Goal: Task Accomplishment & Management: Manage account settings

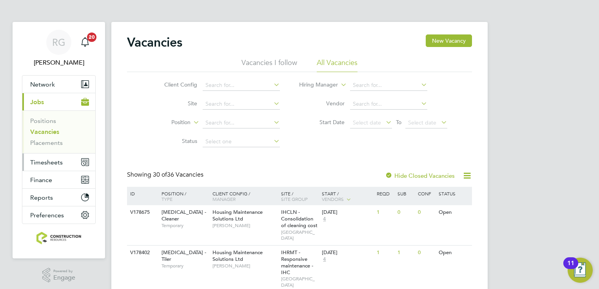
click at [45, 162] on span "Timesheets" at bounding box center [46, 162] width 33 height 7
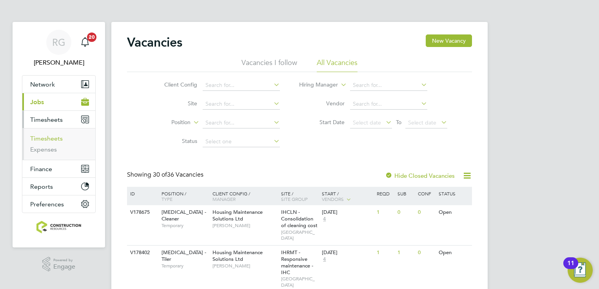
click at [44, 139] on link "Timesheets" at bounding box center [46, 138] width 33 height 7
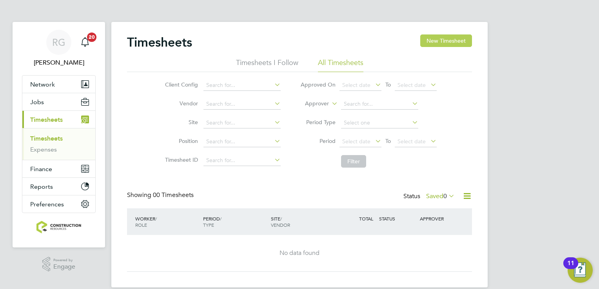
click at [431, 42] on button "New Timesheet" at bounding box center [446, 40] width 52 height 13
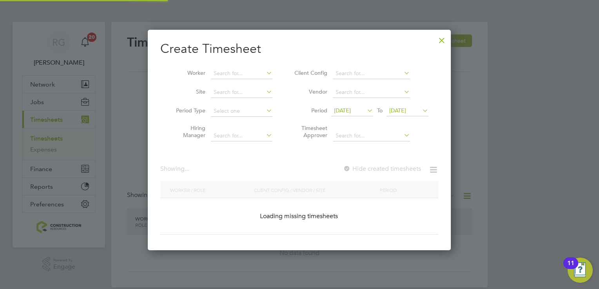
scroll to position [373, 303]
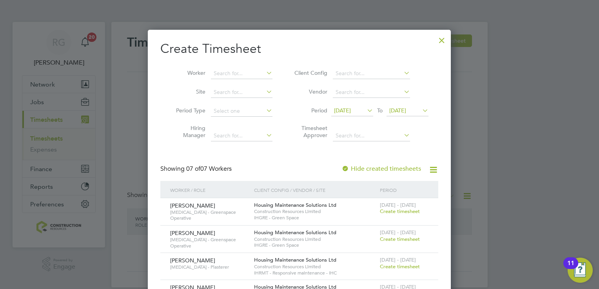
click at [351, 113] on span "[DATE]" at bounding box center [342, 110] width 17 height 7
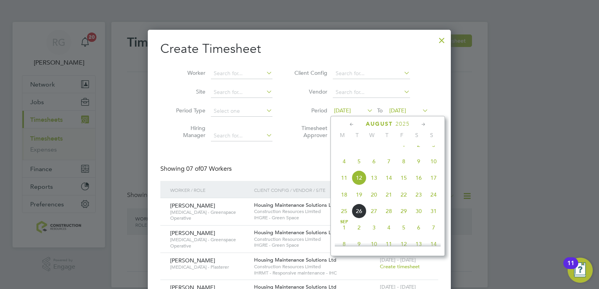
click at [342, 201] on span "18" at bounding box center [344, 194] width 15 height 15
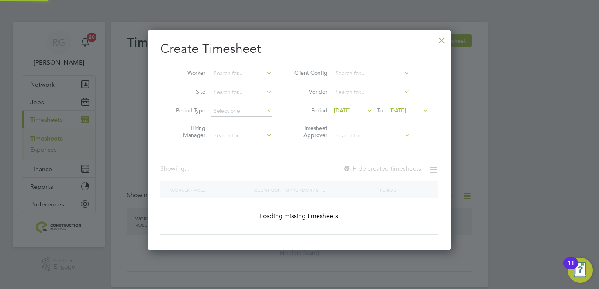
scroll to position [373, 303]
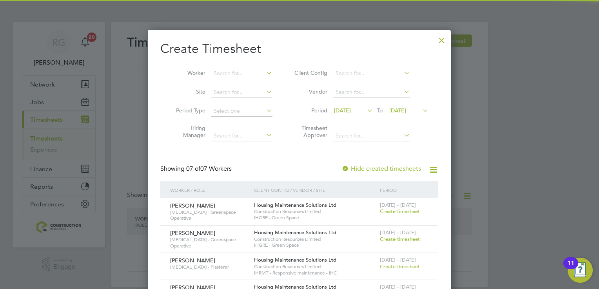
click at [406, 112] on span "[DATE]" at bounding box center [397, 110] width 17 height 7
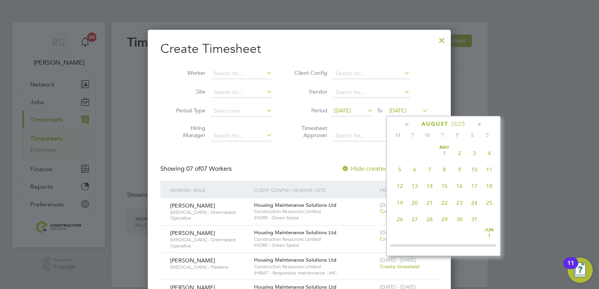
scroll to position [290, 0]
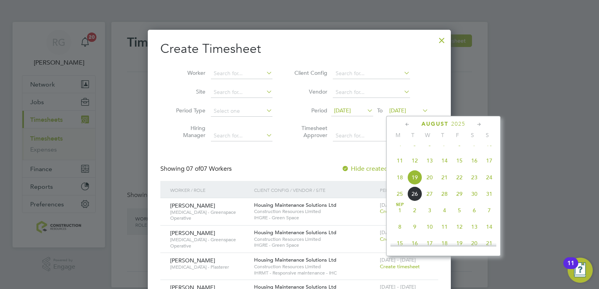
click at [485, 183] on span "24" at bounding box center [489, 177] width 15 height 15
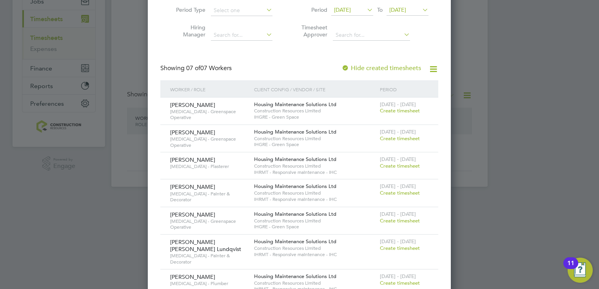
scroll to position [113, 0]
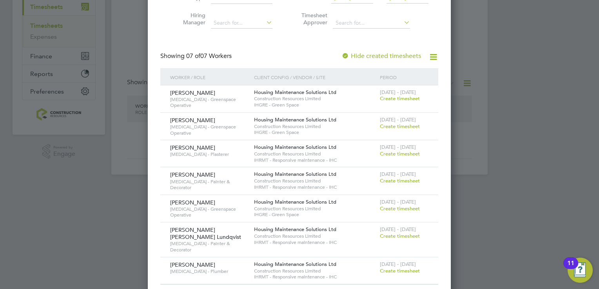
click at [398, 123] on span "Create timesheet" at bounding box center [400, 126] width 40 height 7
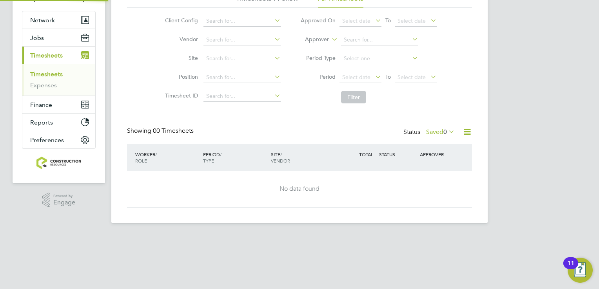
scroll to position [11, 0]
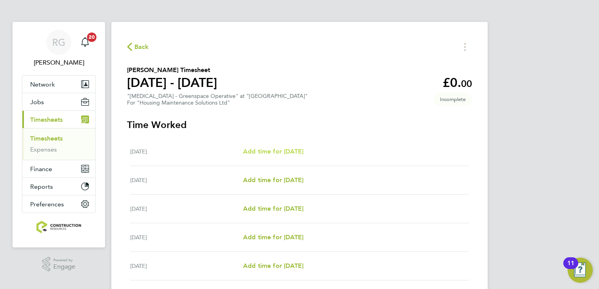
click at [271, 151] on span "Add time for [DATE]" at bounding box center [273, 151] width 60 height 7
select select "30"
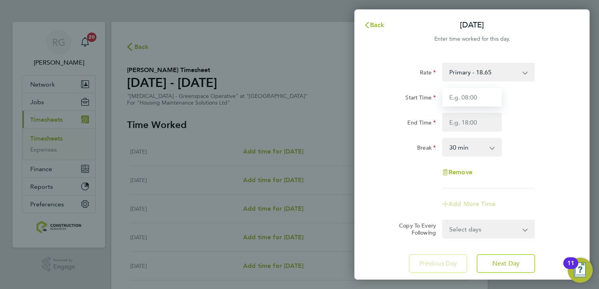
click at [484, 98] on input "Start Time" at bounding box center [472, 97] width 60 height 19
type input "07:30"
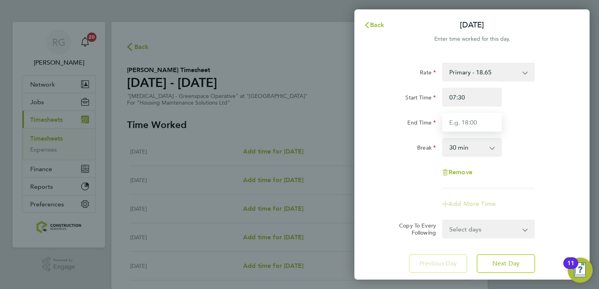
click at [478, 125] on input "End Time" at bounding box center [472, 122] width 60 height 19
type input "16:30"
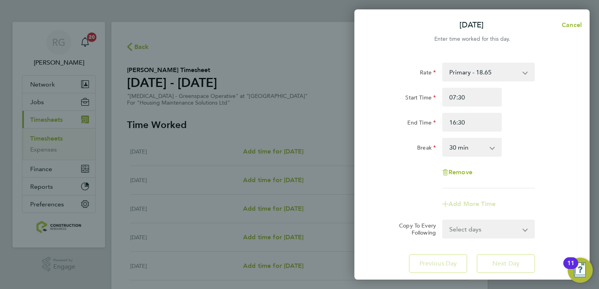
click at [500, 261] on div "Rate Primary - 18.65 Start Time 07:30 End Time 16:30 Break 0 min 15 min 30 min …" at bounding box center [471, 167] width 235 height 229
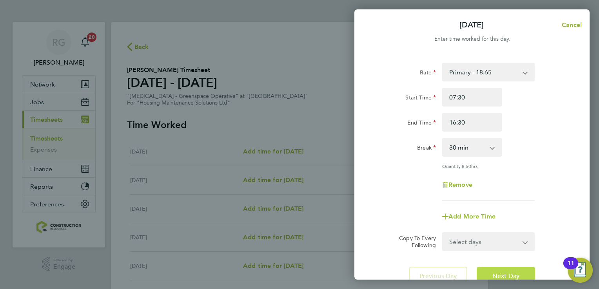
click at [500, 272] on span "Next Day" at bounding box center [505, 276] width 27 height 8
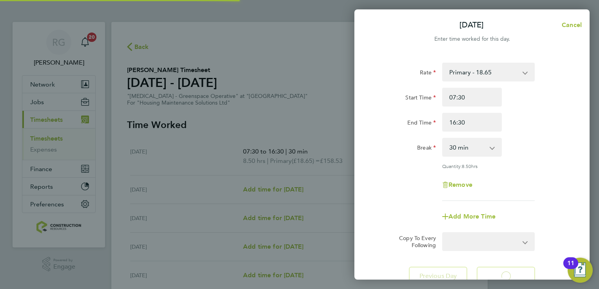
select select "30"
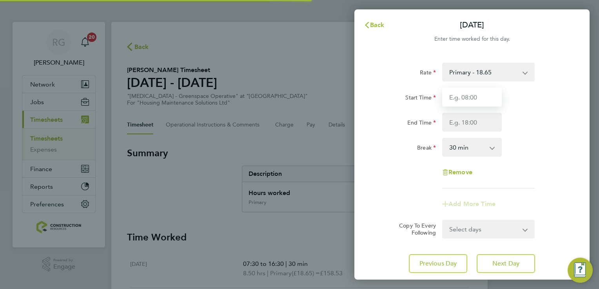
click at [479, 99] on input "Start Time" at bounding box center [472, 97] width 60 height 19
type input "07:30"
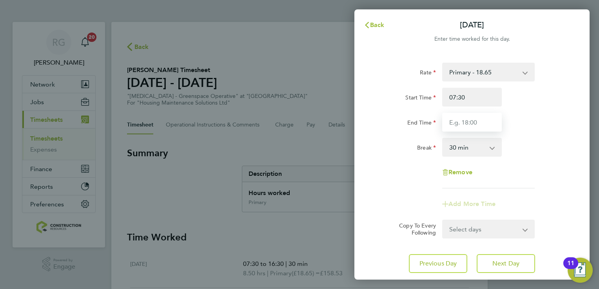
type input "16:30"
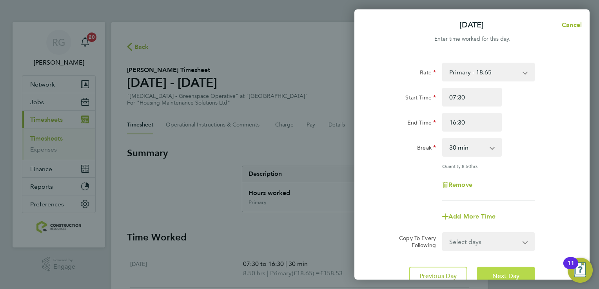
click at [516, 274] on span "Next Day" at bounding box center [505, 276] width 27 height 8
select select "30"
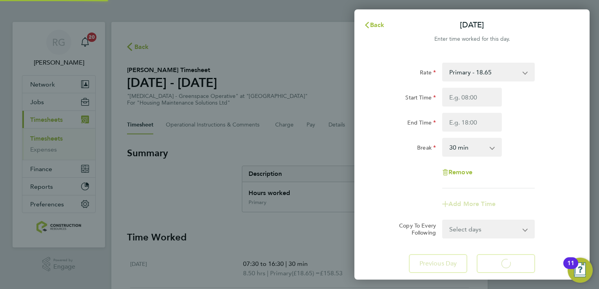
select select "30"
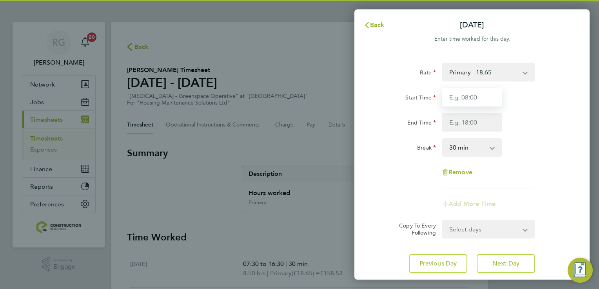
click at [475, 103] on input "Start Time" at bounding box center [472, 97] width 60 height 19
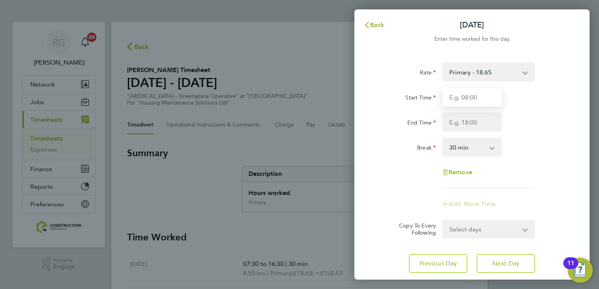
type input "07:30"
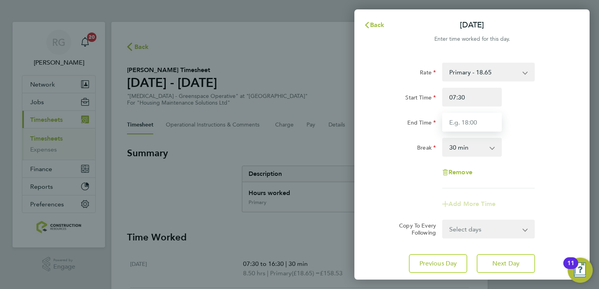
type input "16:30"
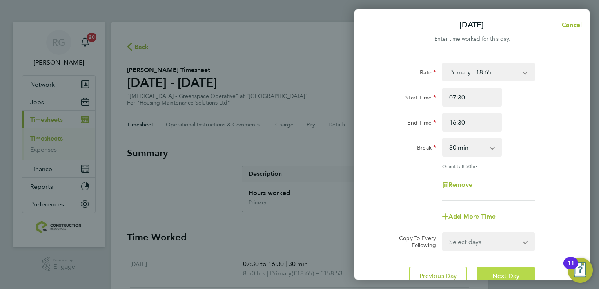
click at [527, 270] on button "Next Day" at bounding box center [505, 276] width 58 height 19
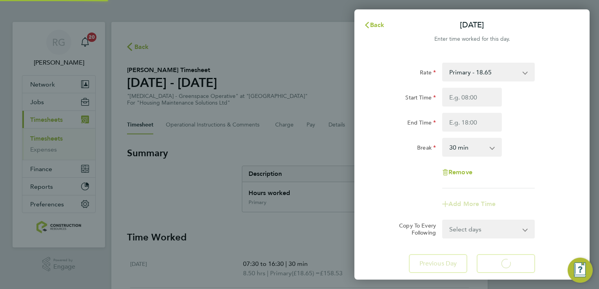
select select "30"
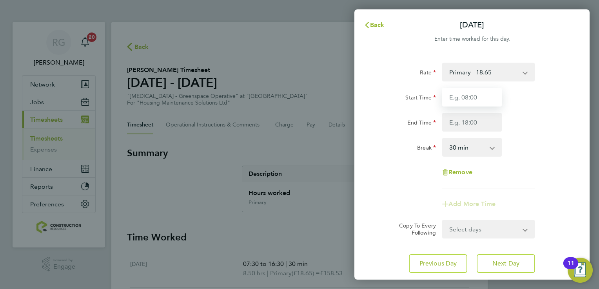
click at [484, 100] on input "Start Time" at bounding box center [472, 97] width 60 height 19
type input "07:30"
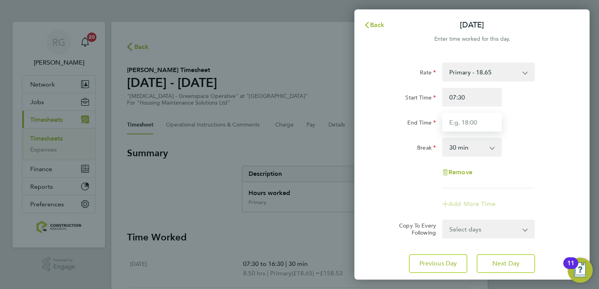
type input "16:30"
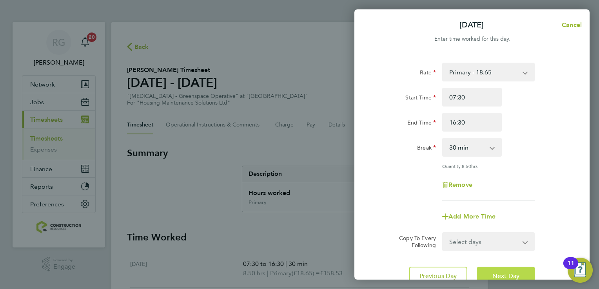
click at [512, 272] on span "Next Day" at bounding box center [505, 276] width 27 height 8
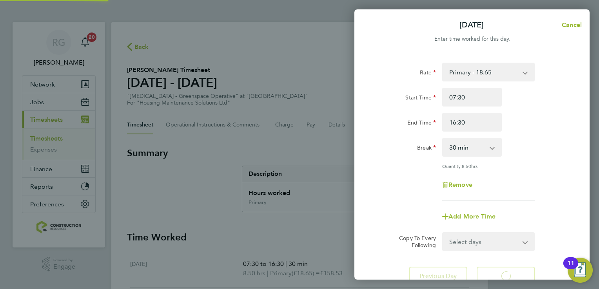
select select "30"
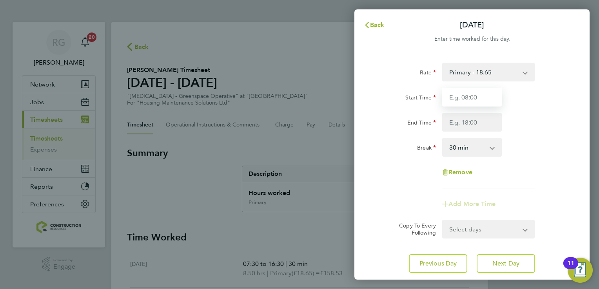
click at [469, 100] on input "Start Time" at bounding box center [472, 97] width 60 height 19
type input "07:30"
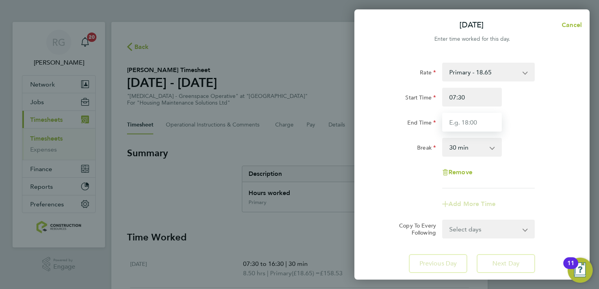
click at [459, 126] on input "End Time" at bounding box center [472, 122] width 60 height 19
type input "15:30"
click at [532, 185] on div "Rate Primary - 18.65 Start Time 07:30 End Time 15:30 Break 0 min 15 min 30 min …" at bounding box center [471, 126] width 191 height 126
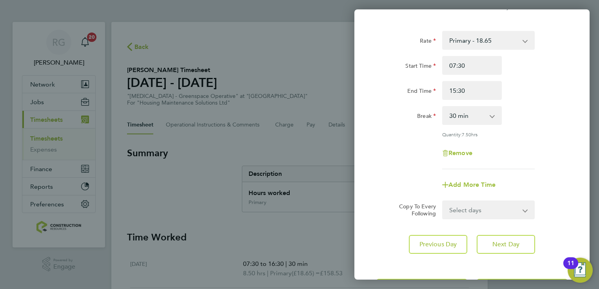
scroll to position [64, 0]
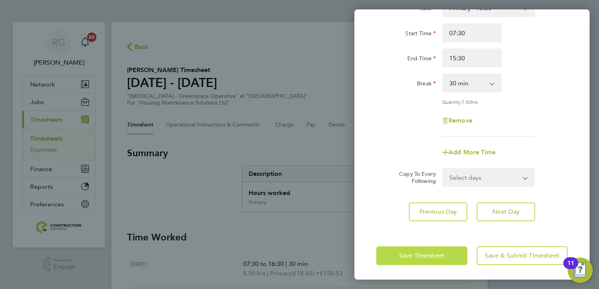
click at [442, 258] on span "Save Timesheet" at bounding box center [421, 256] width 45 height 8
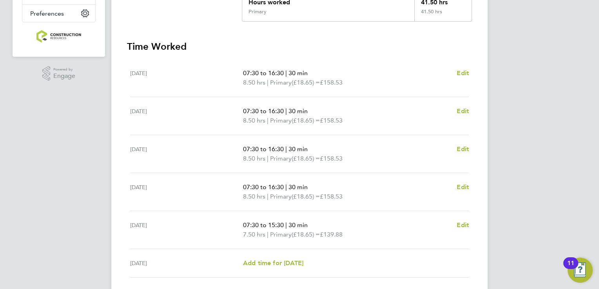
scroll to position [196, 0]
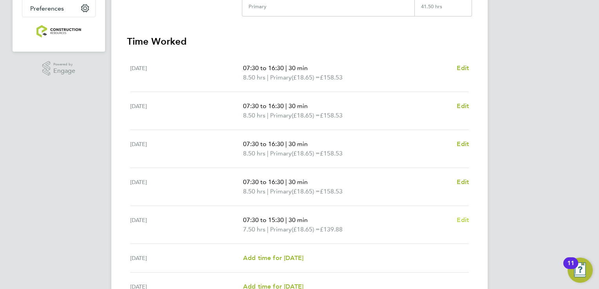
click at [462, 220] on span "Edit" at bounding box center [462, 219] width 12 height 7
select select "30"
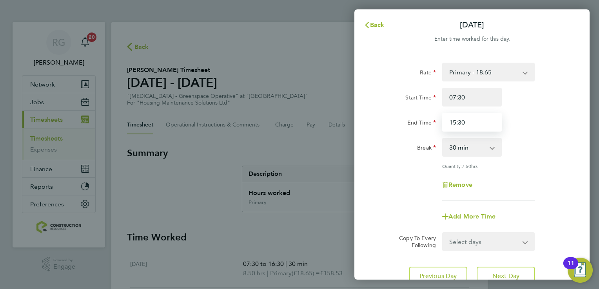
click at [478, 126] on input "15:30" at bounding box center [472, 122] width 60 height 19
type input "15:00"
click at [536, 170] on div "Rate Primary - 18.65 Start Time 07:30 End Time 15:00 Break 0 min 15 min 30 min …" at bounding box center [471, 132] width 191 height 138
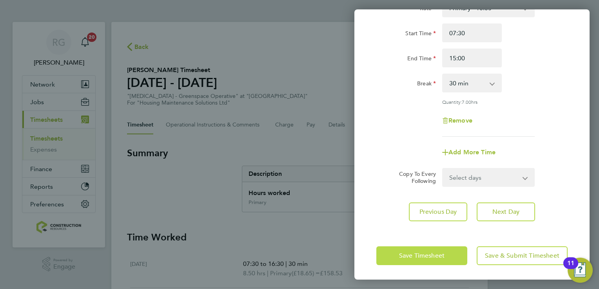
click at [446, 262] on button "Save Timesheet" at bounding box center [421, 255] width 91 height 19
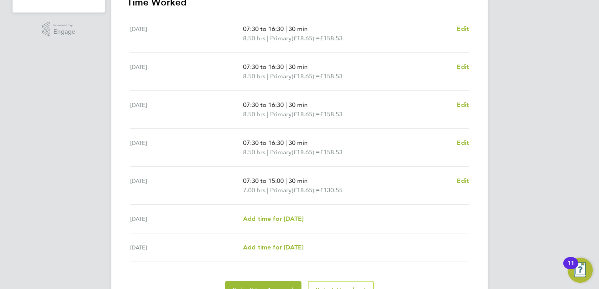
scroll to position [276, 0]
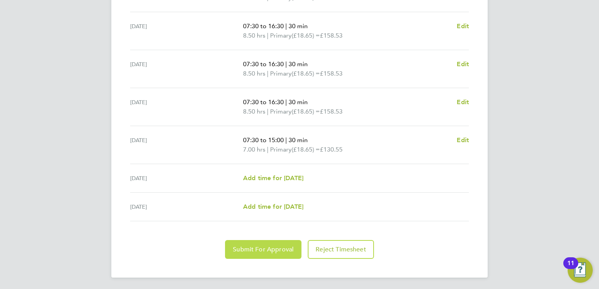
click at [244, 252] on span "Submit For Approval" at bounding box center [263, 250] width 61 height 8
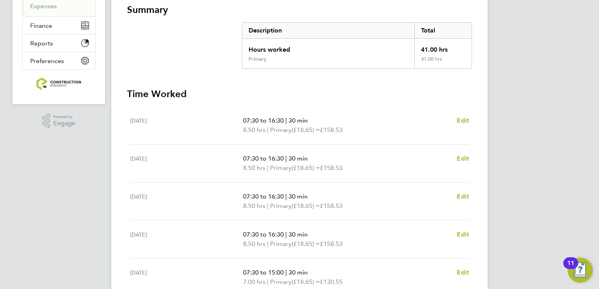
scroll to position [80, 0]
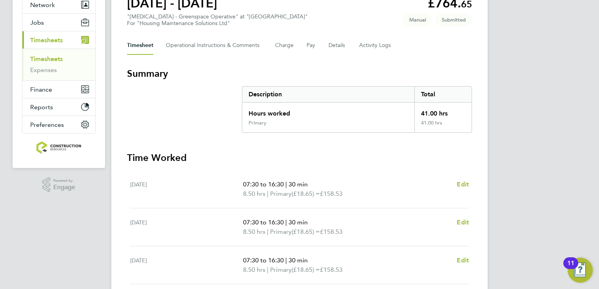
click at [42, 60] on link "Timesheets" at bounding box center [46, 58] width 33 height 7
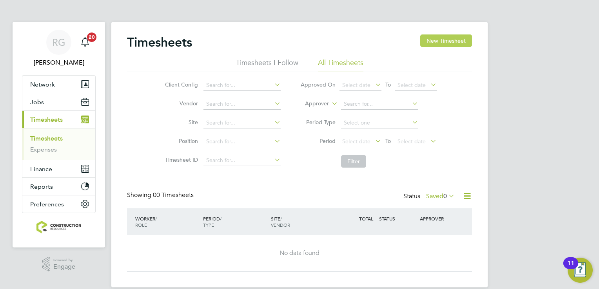
click at [426, 38] on button "New Timesheet" at bounding box center [446, 40] width 52 height 13
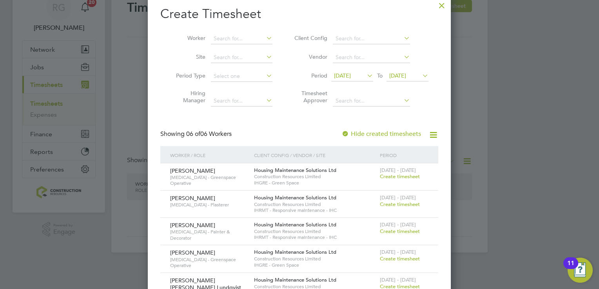
scroll to position [86, 0]
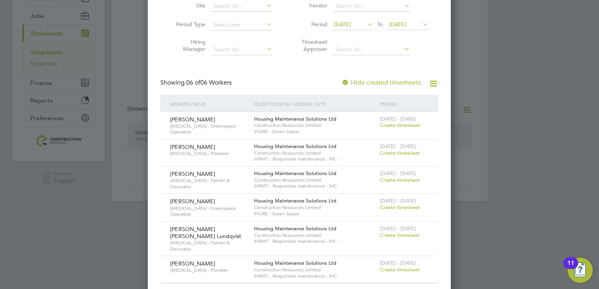
click at [365, 24] on icon at bounding box center [365, 24] width 0 height 11
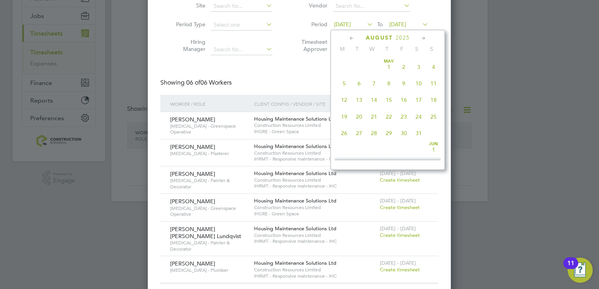
scroll to position [273, 0]
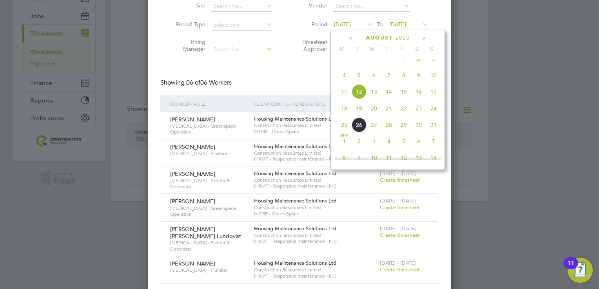
click at [342, 116] on span "18" at bounding box center [344, 108] width 15 height 15
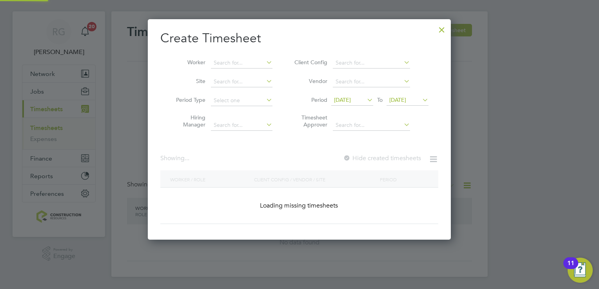
scroll to position [346, 303]
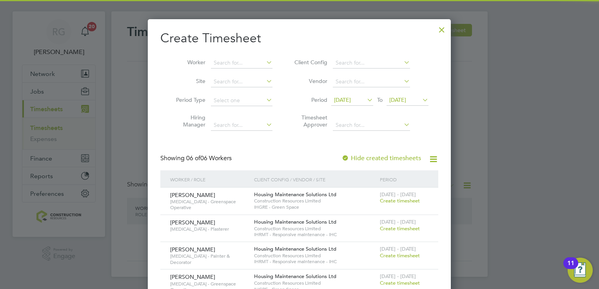
click at [406, 98] on span "[DATE]" at bounding box center [397, 99] width 17 height 7
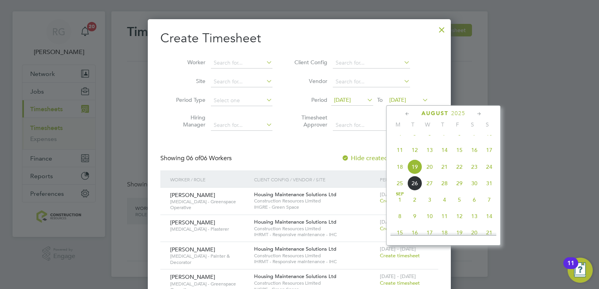
click at [492, 174] on span "24" at bounding box center [489, 166] width 15 height 15
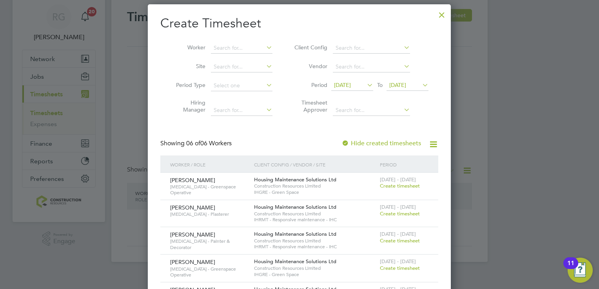
scroll to position [8, 0]
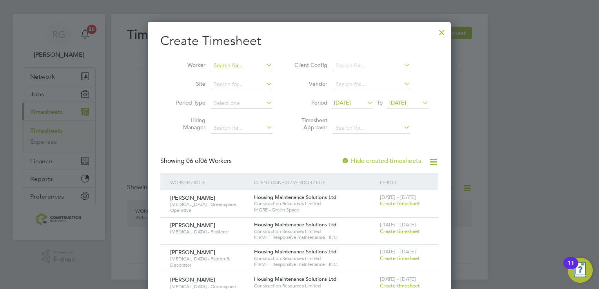
click at [244, 68] on input at bounding box center [242, 65] width 62 height 11
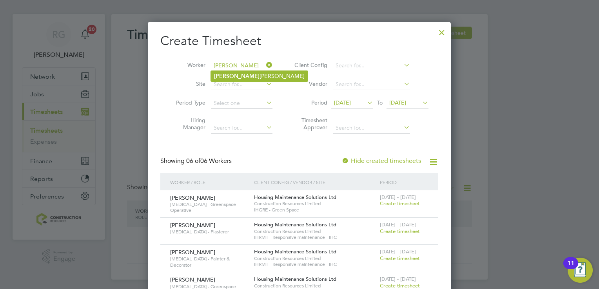
click at [229, 77] on li "[PERSON_NAME]" at bounding box center [259, 76] width 97 height 11
type input "[PERSON_NAME]"
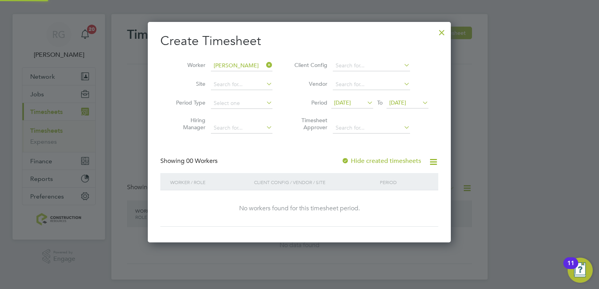
scroll to position [221, 303]
click at [439, 30] on div at bounding box center [442, 31] width 14 height 14
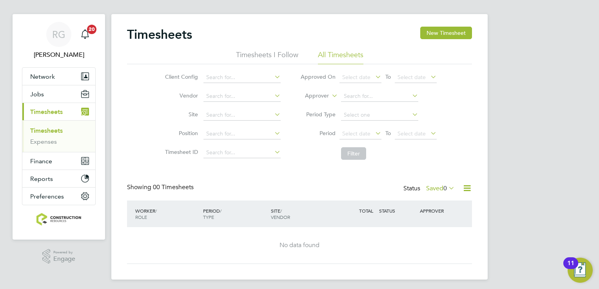
scroll to position [11, 0]
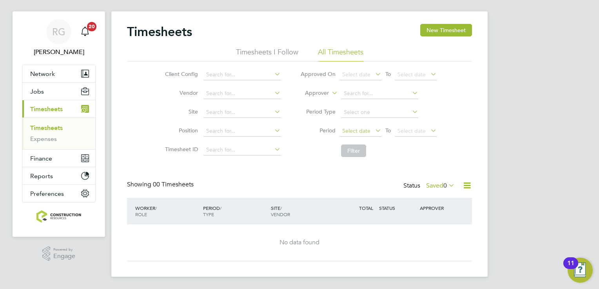
click at [365, 130] on span "Select date" at bounding box center [356, 130] width 28 height 7
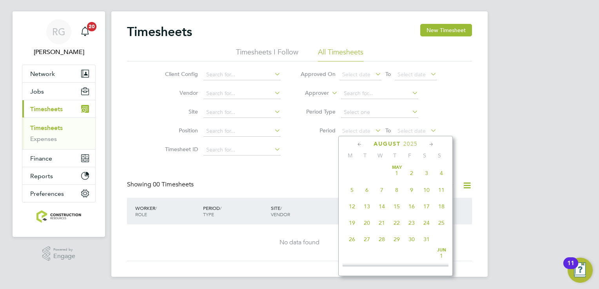
scroll to position [307, 0]
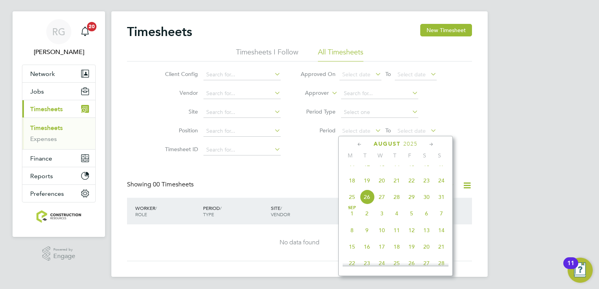
click at [350, 188] on span "18" at bounding box center [351, 180] width 15 height 15
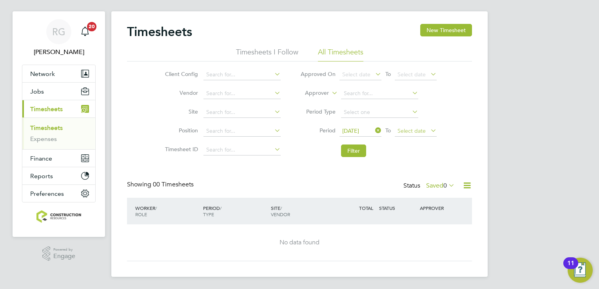
click at [419, 132] on span "Select date" at bounding box center [411, 130] width 28 height 7
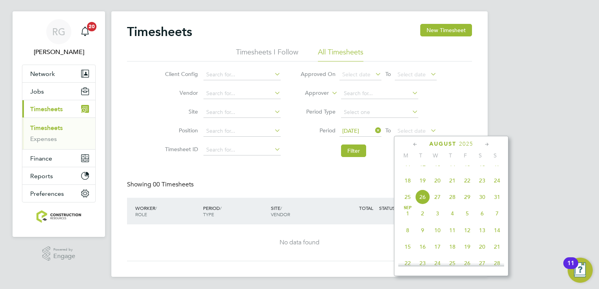
click at [496, 188] on span "24" at bounding box center [496, 180] width 15 height 15
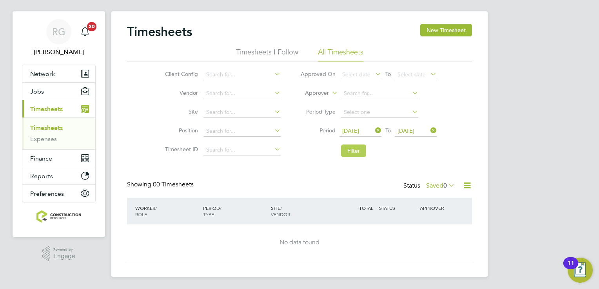
click at [361, 151] on button "Filter" at bounding box center [353, 151] width 25 height 13
click at [38, 131] on link "Timesheets" at bounding box center [46, 127] width 33 height 7
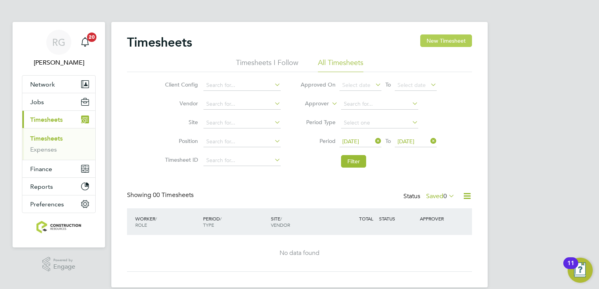
click at [447, 37] on button "New Timesheet" at bounding box center [446, 40] width 52 height 13
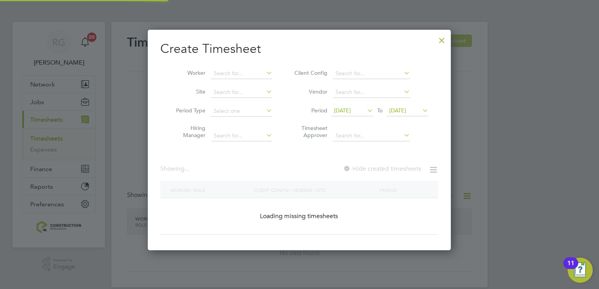
scroll to position [346, 303]
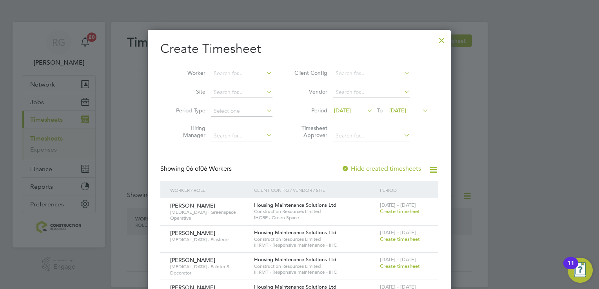
click at [351, 111] on span "[DATE]" at bounding box center [342, 110] width 17 height 7
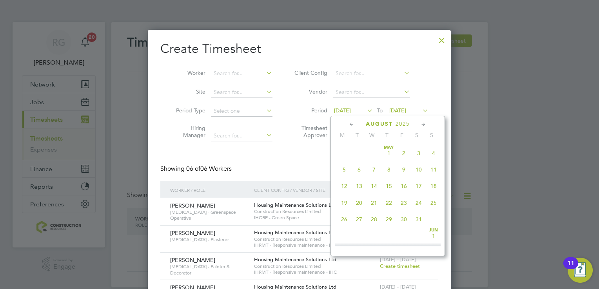
scroll to position [273, 0]
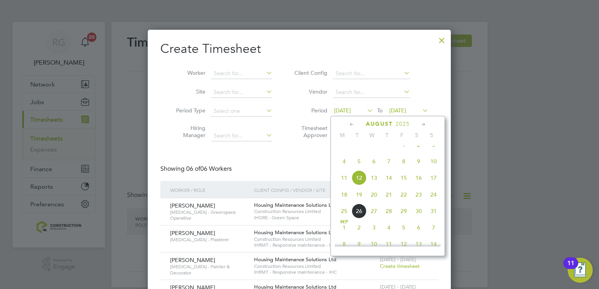
click at [346, 202] on span "18" at bounding box center [344, 194] width 15 height 15
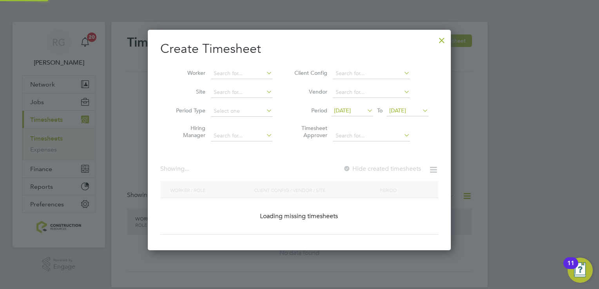
scroll to position [346, 303]
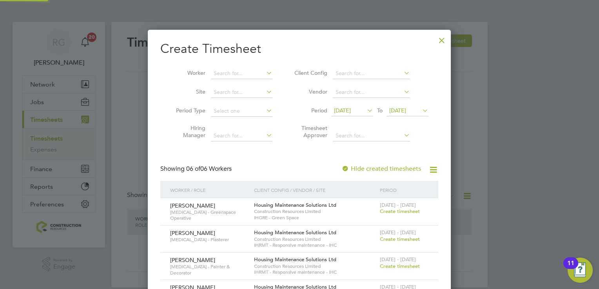
click at [406, 110] on span "[DATE]" at bounding box center [397, 110] width 17 height 7
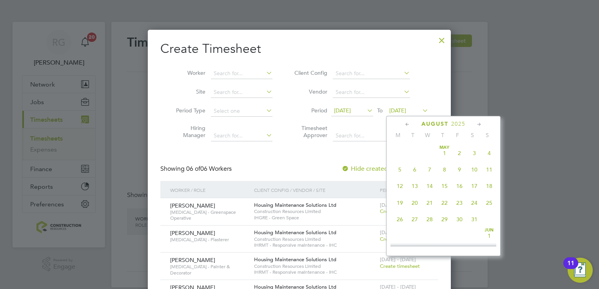
scroll to position [290, 0]
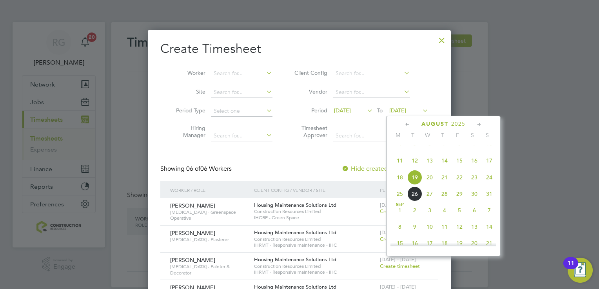
click at [487, 185] on span "24" at bounding box center [489, 177] width 15 height 15
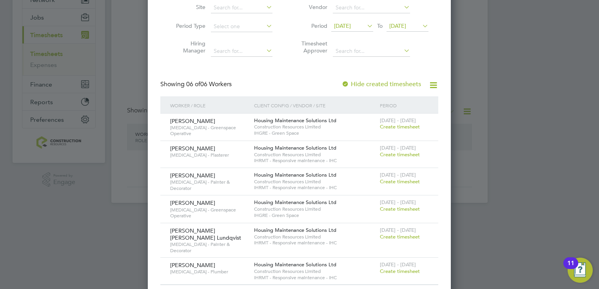
scroll to position [86, 0]
click at [406, 151] on span "Create timesheet" at bounding box center [400, 153] width 40 height 7
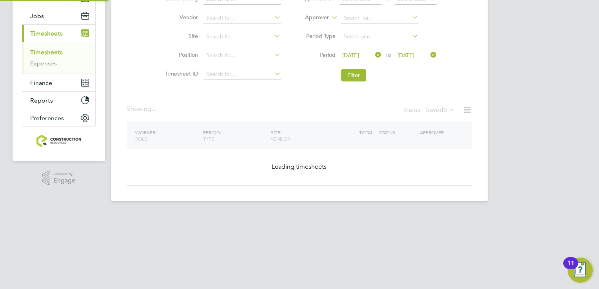
scroll to position [44, 0]
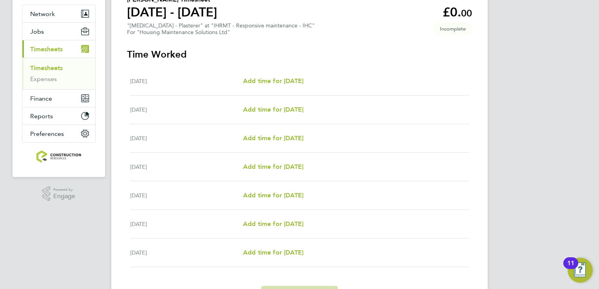
scroll to position [78, 0]
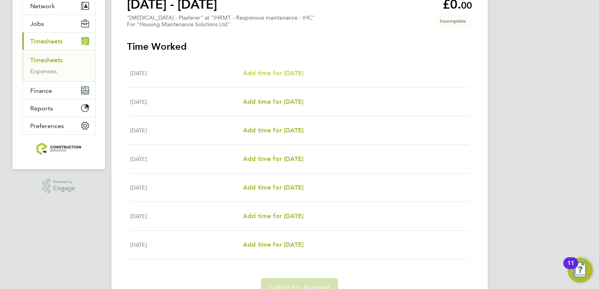
click at [303, 77] on span "Add time for [DATE]" at bounding box center [273, 72] width 60 height 7
select select "30"
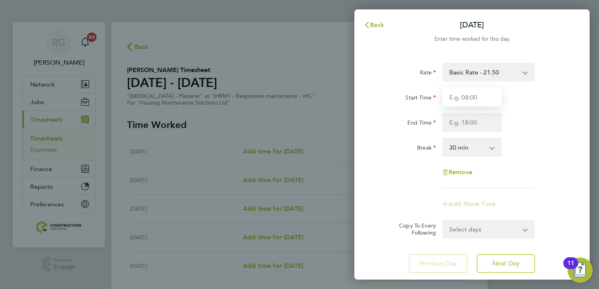
click at [484, 95] on input "Start Time" at bounding box center [472, 97] width 60 height 19
type input "08:00"
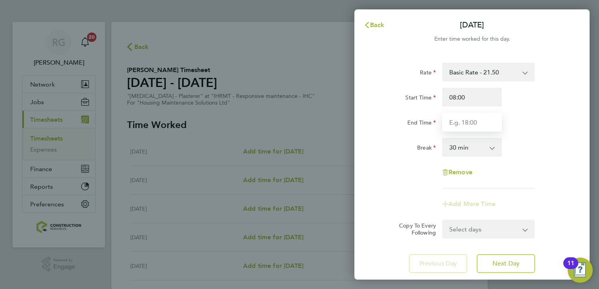
click at [470, 123] on input "End Time" at bounding box center [472, 122] width 60 height 19
type input "16:30"
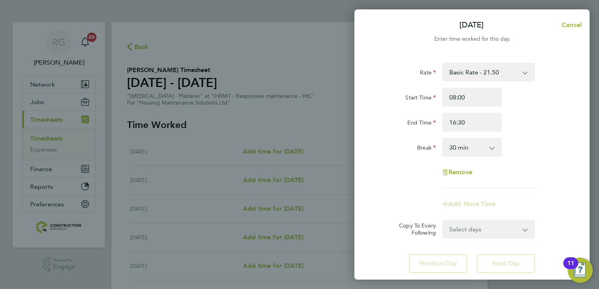
click at [527, 144] on div "Break 0 min 15 min 30 min 45 min 60 min 75 min 90 min" at bounding box center [471, 147] width 197 height 19
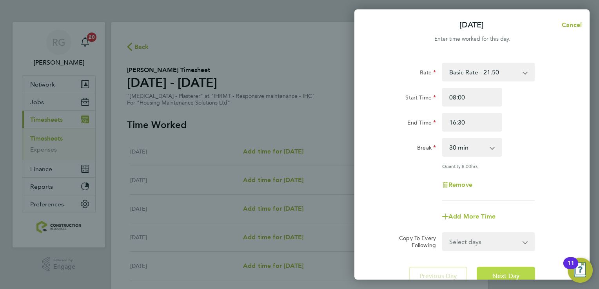
click at [519, 267] on button "Next Day" at bounding box center [505, 276] width 58 height 19
select select "30"
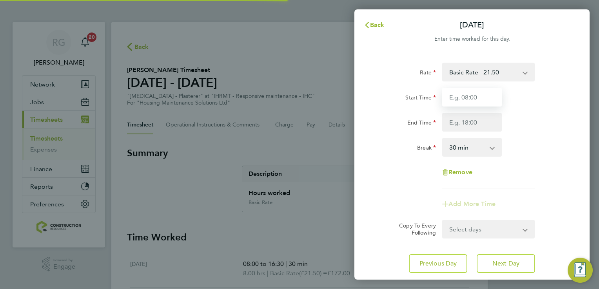
click at [476, 98] on input "Start Time" at bounding box center [472, 97] width 60 height 19
type input "08:00"
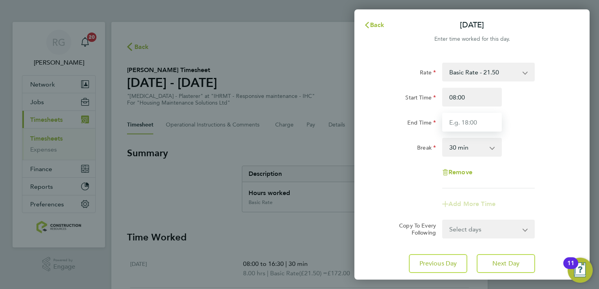
type input "16:30"
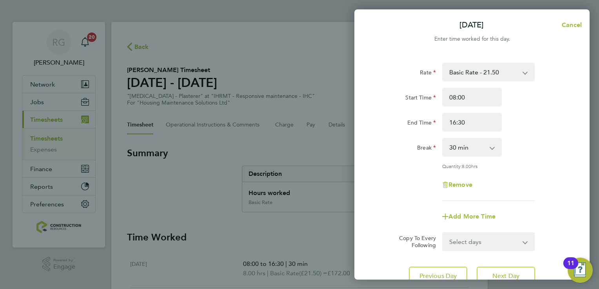
click at [524, 168] on div "Quantity: 8.00 hrs" at bounding box center [488, 166] width 92 height 6
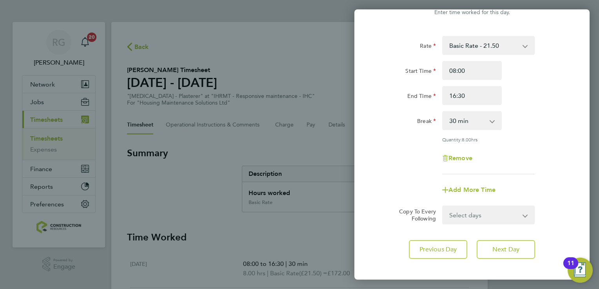
scroll to position [39, 0]
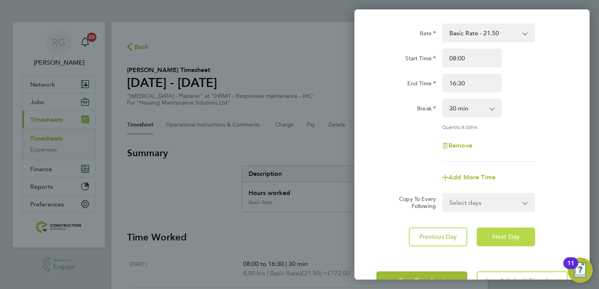
click at [519, 234] on button "Next Day" at bounding box center [505, 237] width 58 height 19
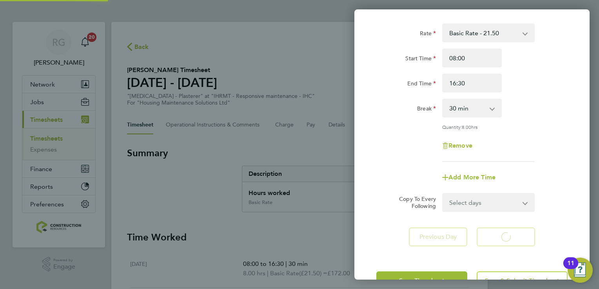
select select "30"
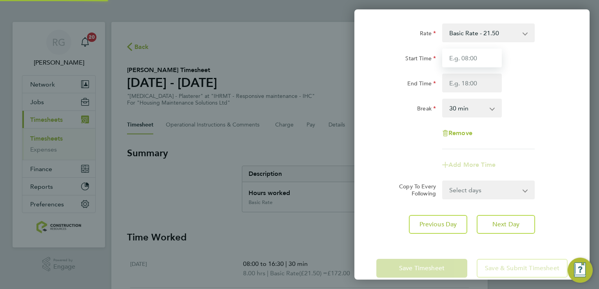
click at [475, 61] on input "Start Time" at bounding box center [472, 58] width 60 height 19
type input "08:00"
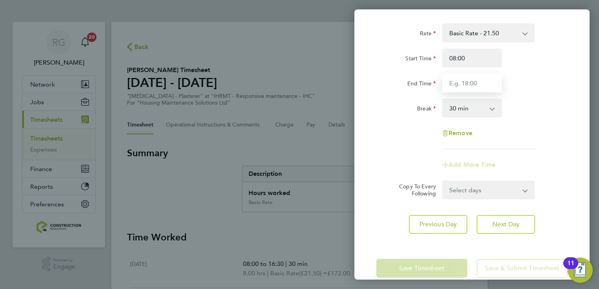
type input "16:30"
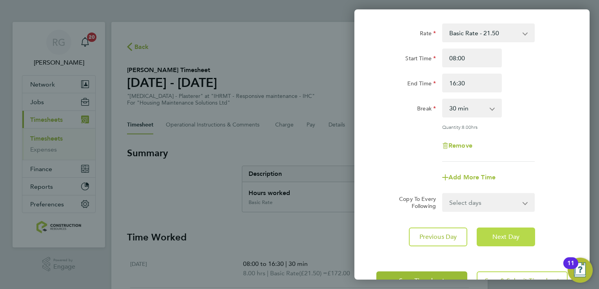
click at [504, 234] on span "Next Day" at bounding box center [505, 237] width 27 height 8
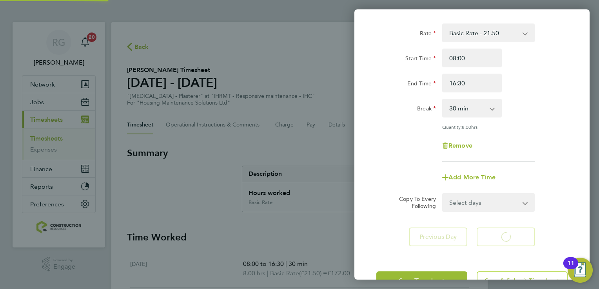
select select "30"
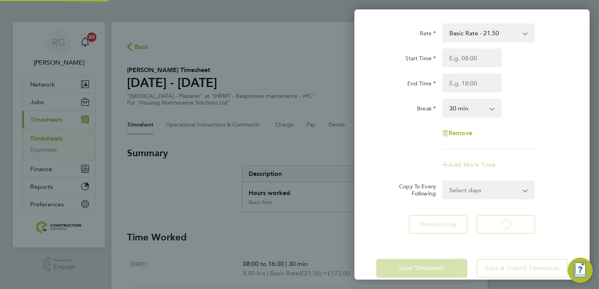
select select "30"
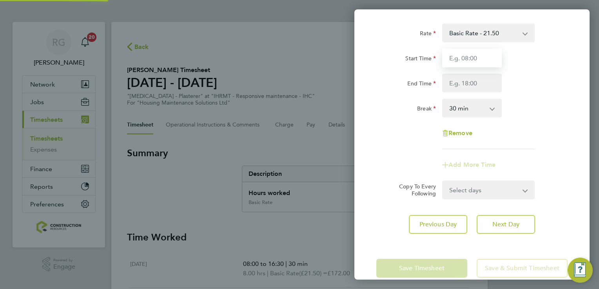
click at [484, 63] on input "Start Time" at bounding box center [472, 58] width 60 height 19
type input "08:00"
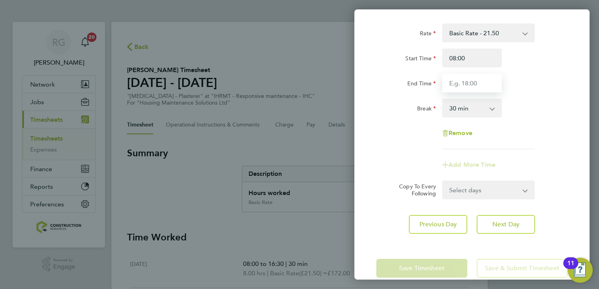
type input "16:30"
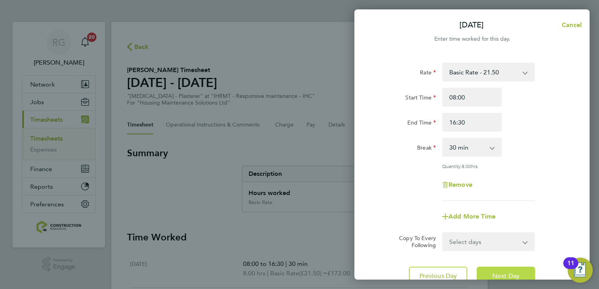
click at [501, 269] on button "Next Day" at bounding box center [505, 276] width 58 height 19
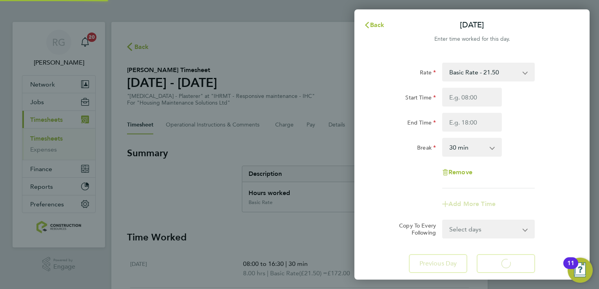
select select "30"
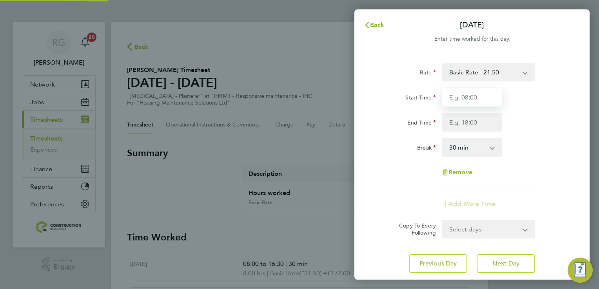
drag, startPoint x: 483, startPoint y: 124, endPoint x: 482, endPoint y: 99, distance: 25.5
click at [482, 99] on input "Start Time" at bounding box center [472, 97] width 60 height 19
type input "08:00"
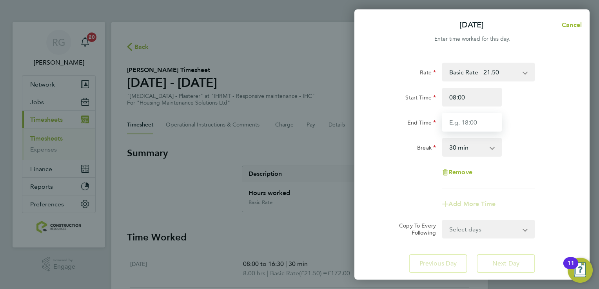
click at [478, 121] on input "End Time" at bounding box center [472, 122] width 60 height 19
type input "15:30"
click at [557, 190] on app-timesheet-line-form-group "Rate Basic Rate - 21.50 Basic Rate - 17.82 Start Time 08:00 End Time 15:30 Brea…" at bounding box center [471, 138] width 191 height 151
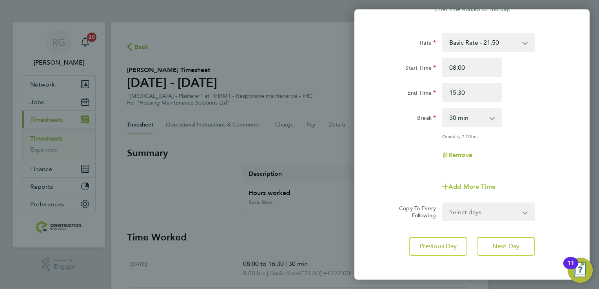
scroll to position [64, 0]
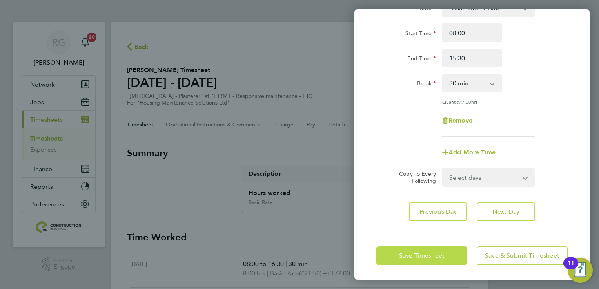
click at [435, 260] on button "Save Timesheet" at bounding box center [421, 255] width 91 height 19
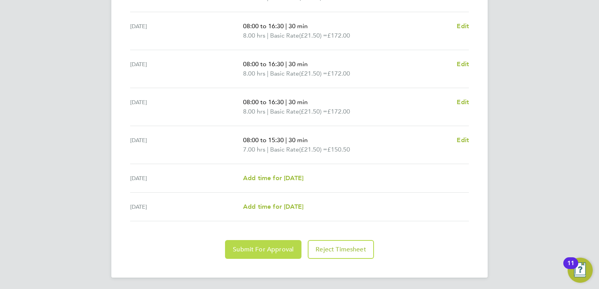
drag, startPoint x: 288, startPoint y: 254, endPoint x: 283, endPoint y: 214, distance: 39.9
click at [288, 254] on button "Submit For Approval" at bounding box center [263, 249] width 76 height 19
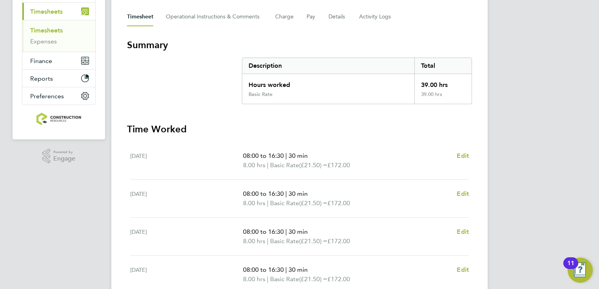
scroll to position [80, 0]
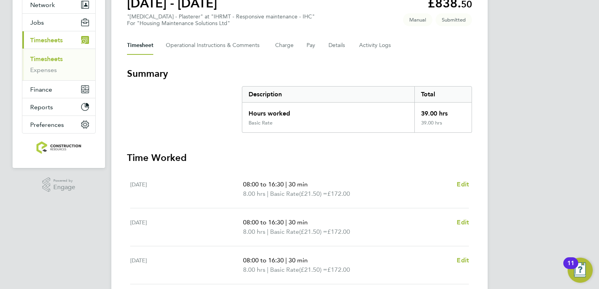
click at [50, 60] on link "Timesheets" at bounding box center [46, 58] width 33 height 7
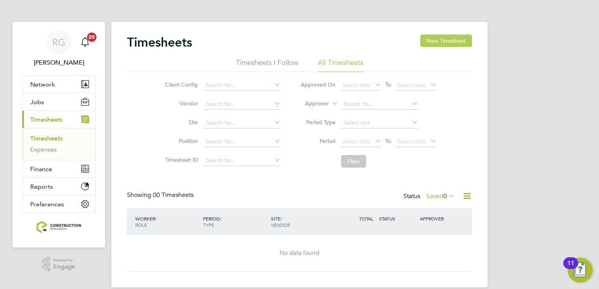
click at [438, 44] on button "New Timesheet" at bounding box center [446, 40] width 52 height 13
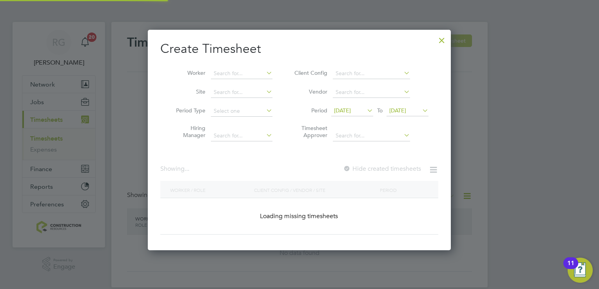
scroll to position [292, 303]
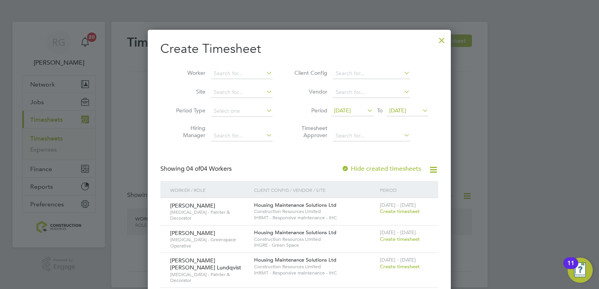
click at [361, 105] on li "Period [DATE] To [DATE]" at bounding box center [360, 111] width 156 height 19
click at [365, 113] on icon at bounding box center [365, 110] width 0 height 11
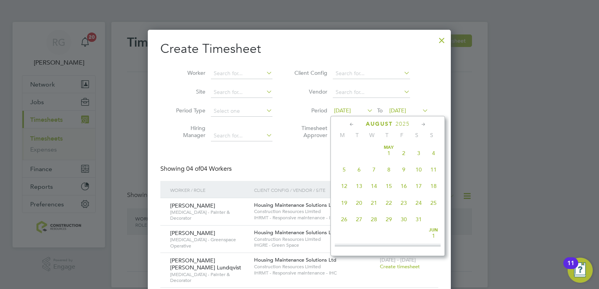
scroll to position [273, 0]
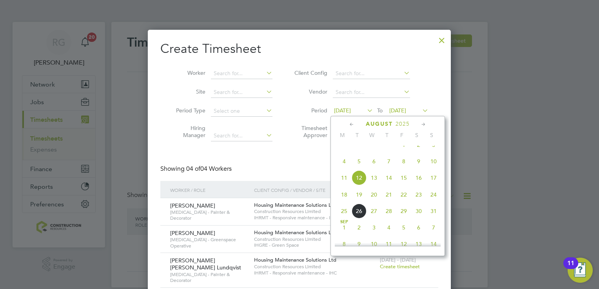
click at [345, 201] on span "18" at bounding box center [344, 194] width 15 height 15
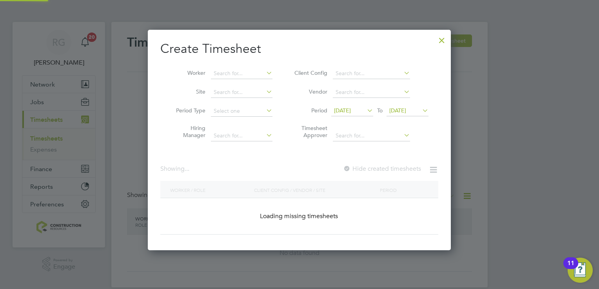
scroll to position [292, 303]
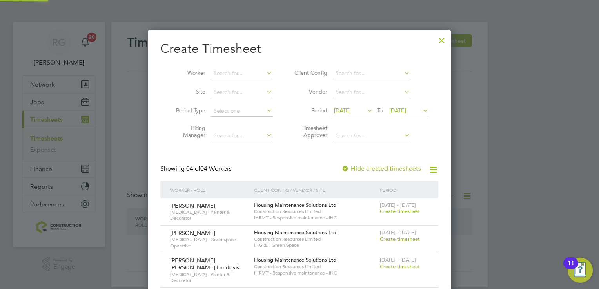
click at [406, 113] on span "[DATE]" at bounding box center [397, 110] width 17 height 7
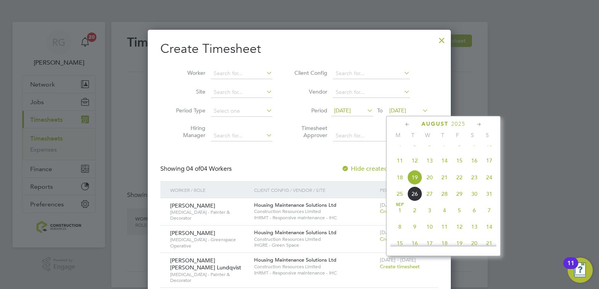
click at [489, 185] on span "24" at bounding box center [489, 177] width 15 height 15
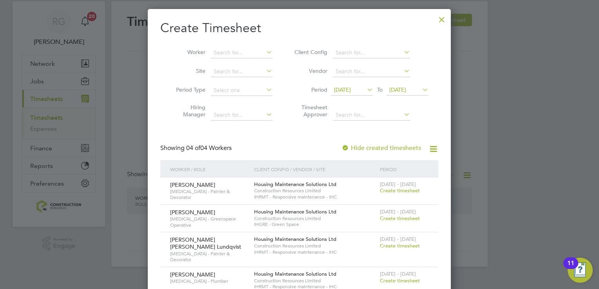
scroll to position [32, 0]
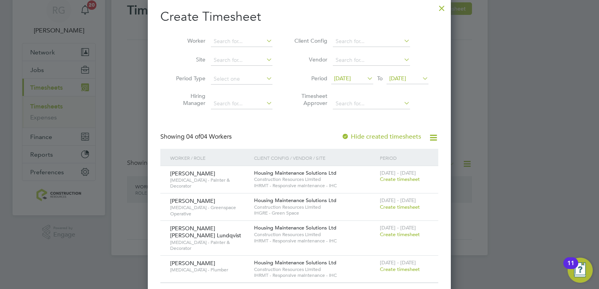
click at [405, 208] on span "Create timesheet" at bounding box center [400, 207] width 40 height 7
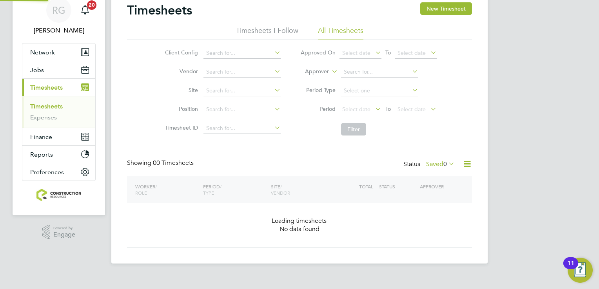
scroll to position [9, 0]
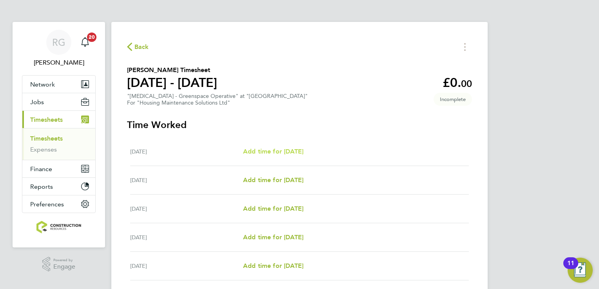
click at [298, 155] on span "Add time for [DATE]" at bounding box center [273, 151] width 60 height 7
select select "30"
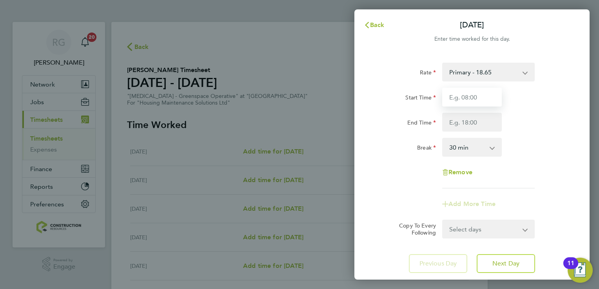
click at [469, 98] on input "Start Time" at bounding box center [472, 97] width 60 height 19
type input "07:00"
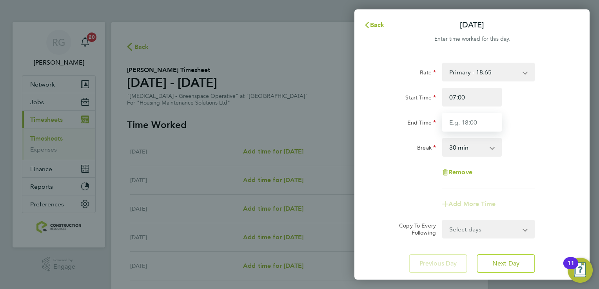
click at [473, 125] on input "End Time" at bounding box center [472, 122] width 60 height 19
type input "16:00"
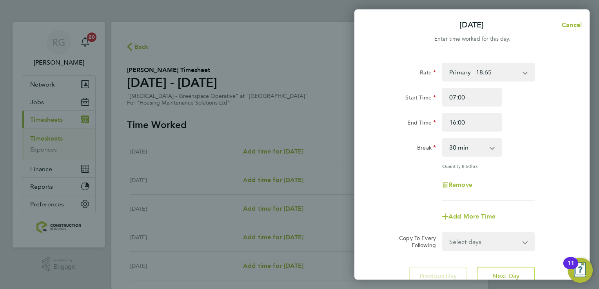
click at [529, 157] on div "Rate Primary - 18.65 Start Time 07:00 End Time 16:00 Break 0 min 15 min 30 min …" at bounding box center [471, 132] width 191 height 138
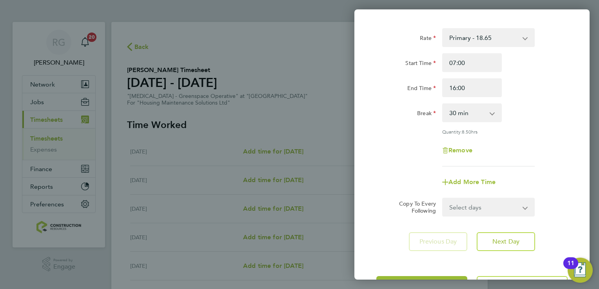
scroll to position [64, 0]
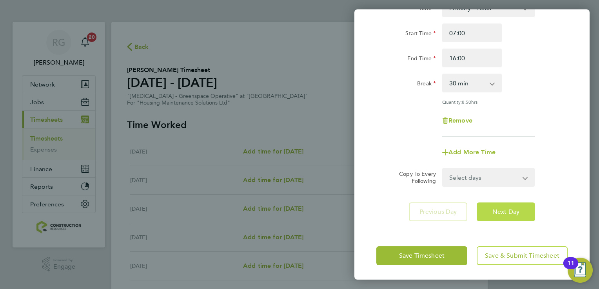
click at [495, 216] on button "Next Day" at bounding box center [505, 212] width 58 height 19
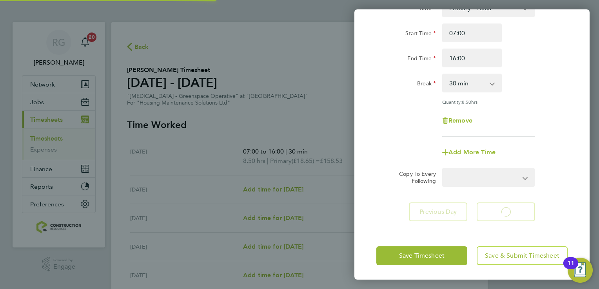
select select "30"
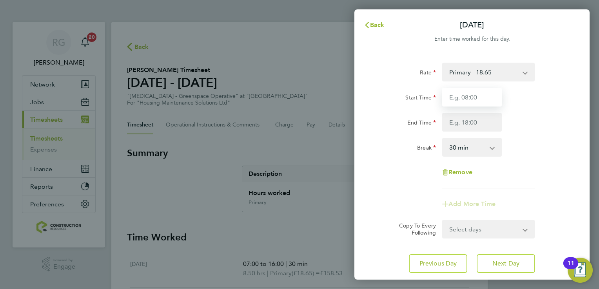
click at [465, 102] on input "Start Time" at bounding box center [472, 97] width 60 height 19
type input "07:00"
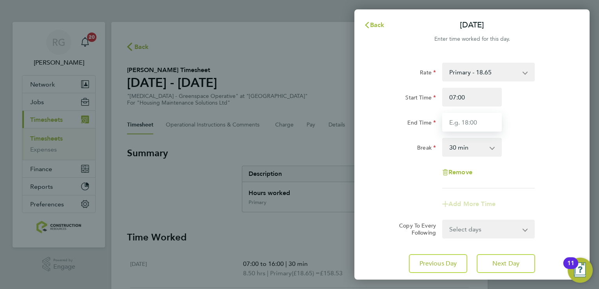
type input "16:00"
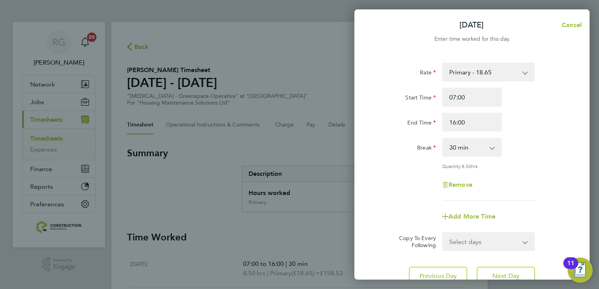
click at [549, 186] on div "Remove" at bounding box center [471, 185] width 197 height 19
click at [505, 273] on span "Next Day" at bounding box center [505, 276] width 27 height 8
select select "30"
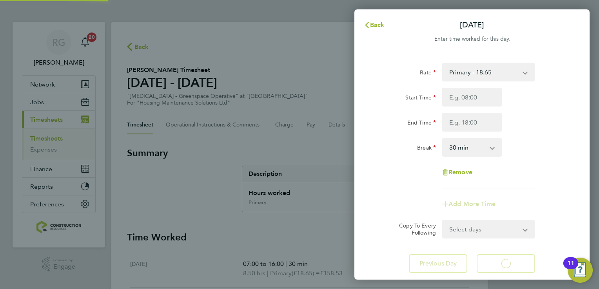
select select "30"
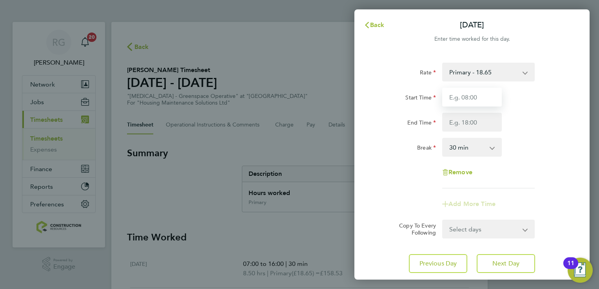
click at [449, 99] on input "Start Time" at bounding box center [472, 97] width 60 height 19
type input "07:00"
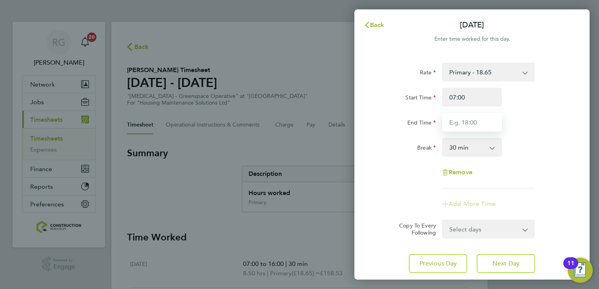
type input "16:00"
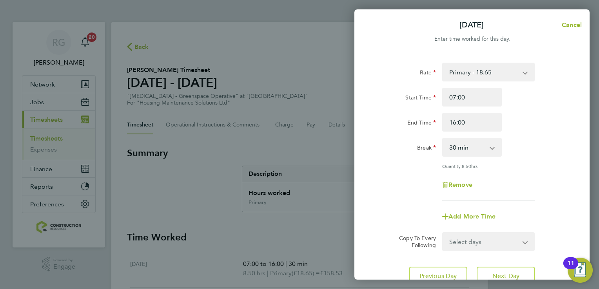
click at [540, 188] on div "Remove" at bounding box center [471, 185] width 197 height 19
click at [511, 274] on span "Next Day" at bounding box center [505, 276] width 27 height 8
select select "30"
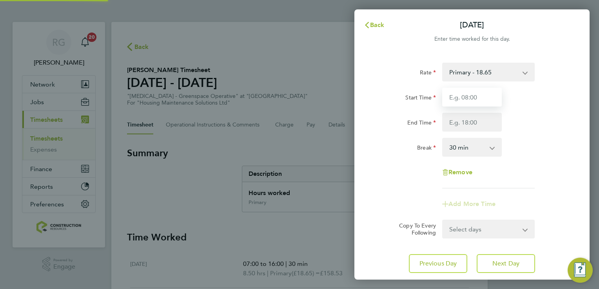
click at [465, 98] on input "Start Time" at bounding box center [472, 97] width 60 height 19
type input "07:00"
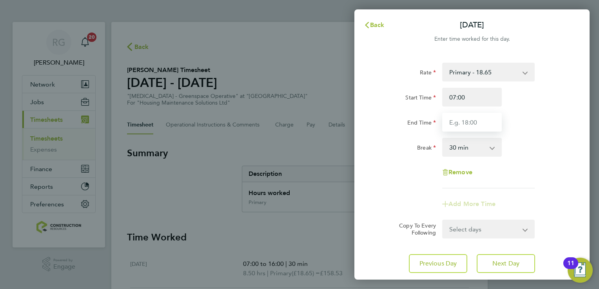
type input "16:00"
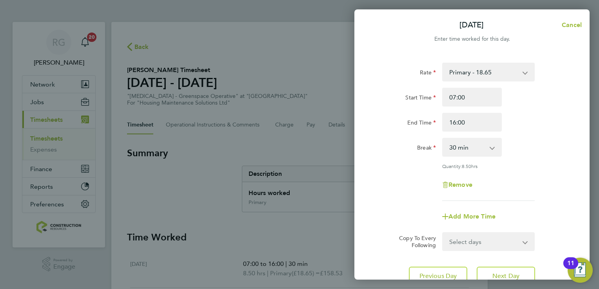
click at [404, 154] on div "Break" at bounding box center [406, 147] width 66 height 19
click at [502, 272] on span "Next Day" at bounding box center [505, 276] width 27 height 8
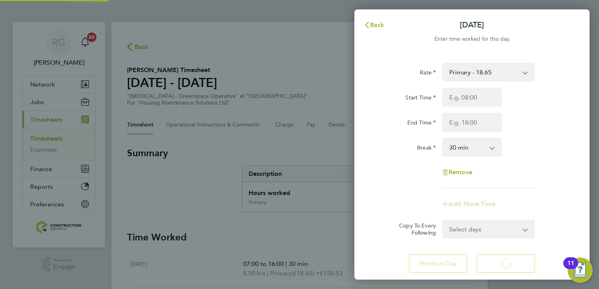
select select "30"
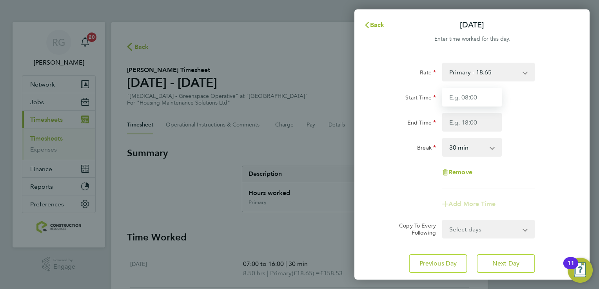
click at [478, 100] on input "Start Time" at bounding box center [472, 97] width 60 height 19
type input "07:00"
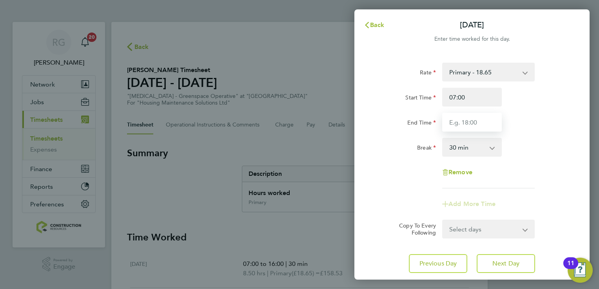
click at [473, 127] on input "End Time" at bounding box center [472, 122] width 60 height 19
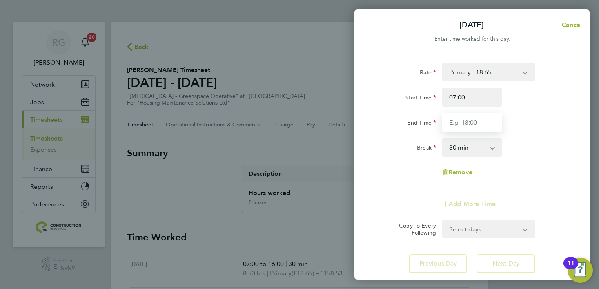
type input "14:30"
click at [492, 194] on app-timesheet-line-form-group "Rate Primary - 18.65 Start Time 07:00 End Time 14:30 Break 0 min 15 min 30 min …" at bounding box center [471, 138] width 191 height 151
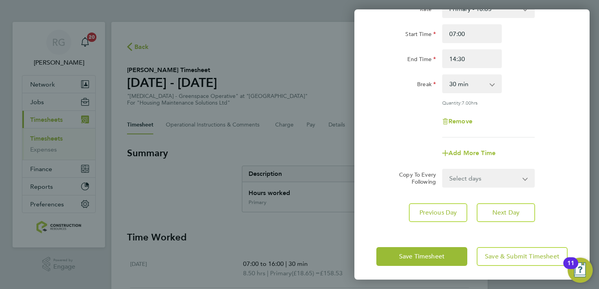
scroll to position [64, 0]
click at [436, 250] on button "Save Timesheet" at bounding box center [421, 255] width 91 height 19
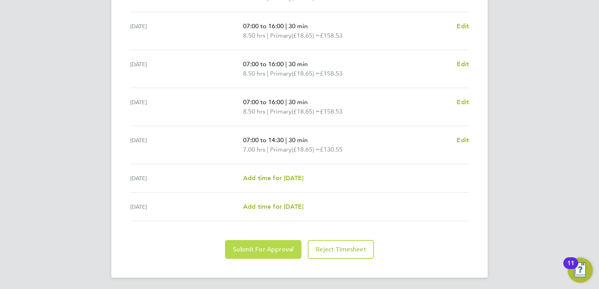
click at [275, 256] on button "Submit For Approval" at bounding box center [263, 249] width 76 height 19
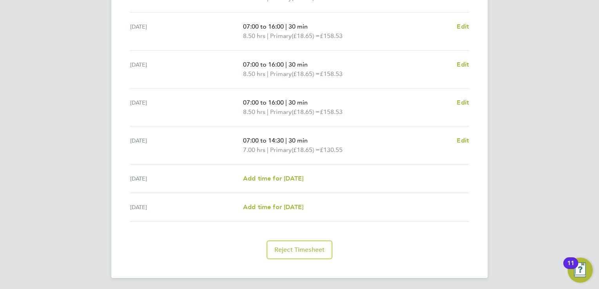
scroll to position [40, 0]
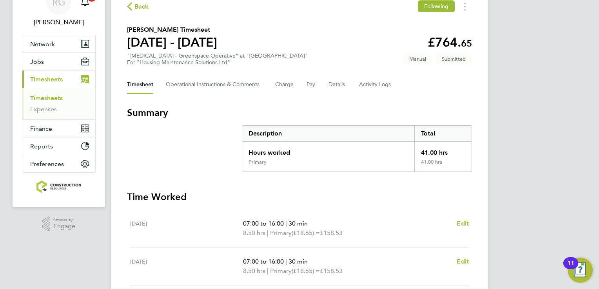
click at [52, 93] on ul "Timesheets Expenses" at bounding box center [58, 104] width 73 height 32
click at [53, 96] on link "Timesheets" at bounding box center [46, 97] width 33 height 7
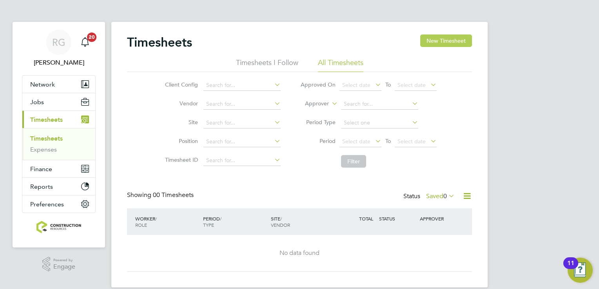
click at [452, 36] on button "New Timesheet" at bounding box center [446, 40] width 52 height 13
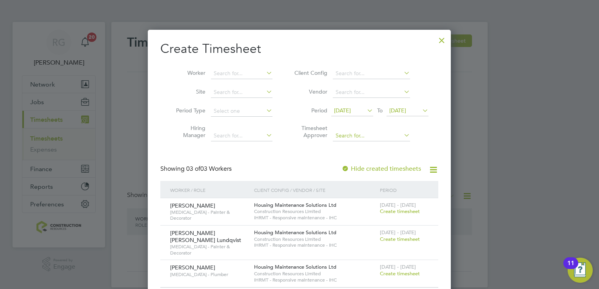
scroll to position [11, 0]
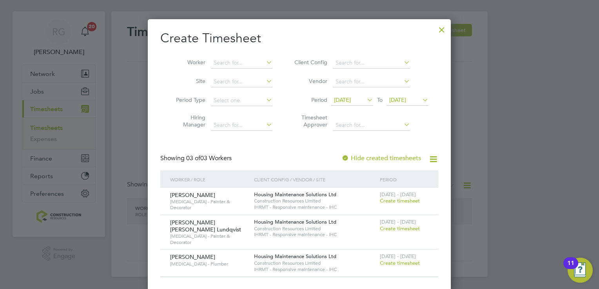
click at [393, 230] on span "Create timesheet" at bounding box center [400, 228] width 40 height 7
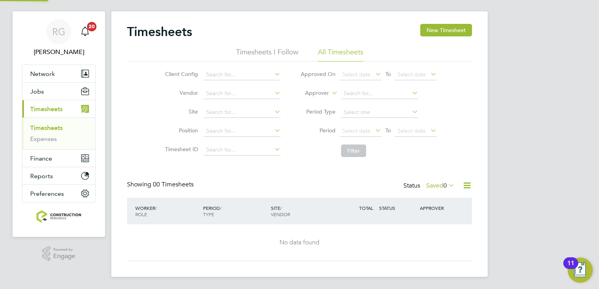
scroll to position [8, 0]
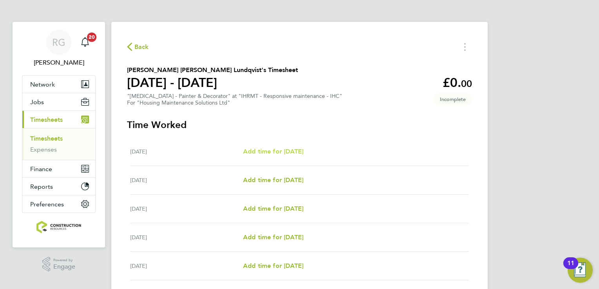
click at [292, 151] on span "Add time for [DATE]" at bounding box center [273, 151] width 60 height 7
select select "30"
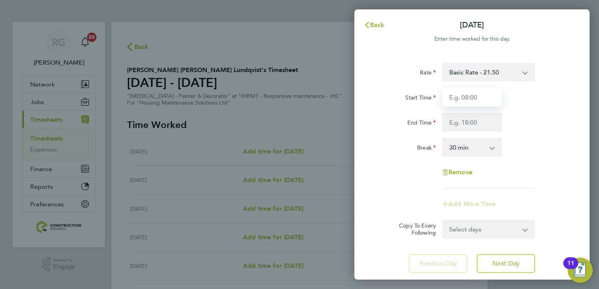
click at [461, 100] on input "Start Time" at bounding box center [472, 97] width 60 height 19
type input "08:00"
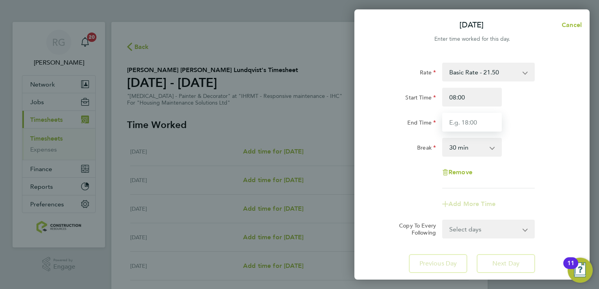
click at [471, 115] on input "End Time" at bounding box center [472, 122] width 60 height 19
type input "16:30"
click at [488, 154] on select "0 min 15 min 30 min 45 min 60 min 75 min 90 min" at bounding box center [467, 147] width 49 height 17
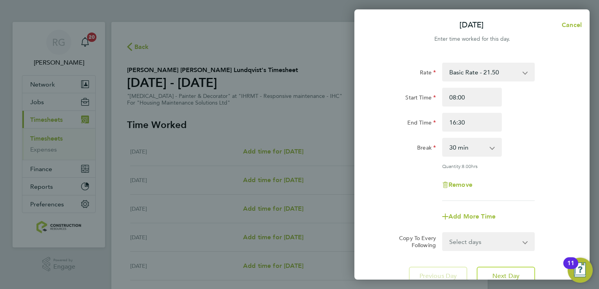
click at [540, 174] on div "Rate Basic Rate - 21.50 Start Time 08:00 End Time 16:30 Break 0 min 15 min 30 m…" at bounding box center [471, 132] width 191 height 138
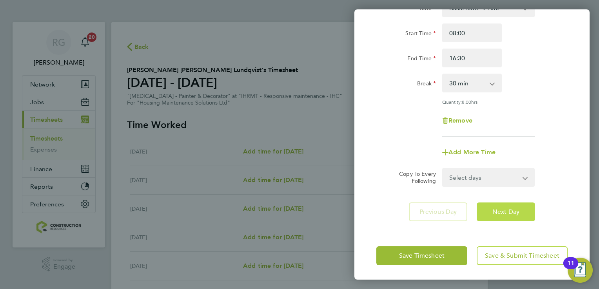
click at [513, 206] on button "Next Day" at bounding box center [505, 212] width 58 height 19
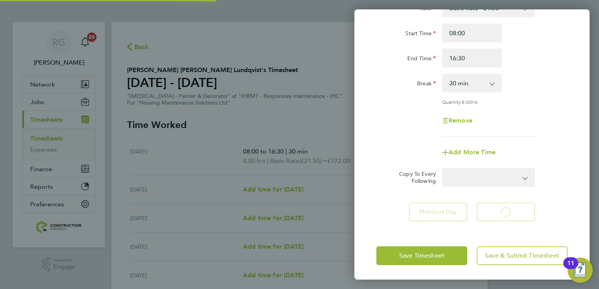
select select "30"
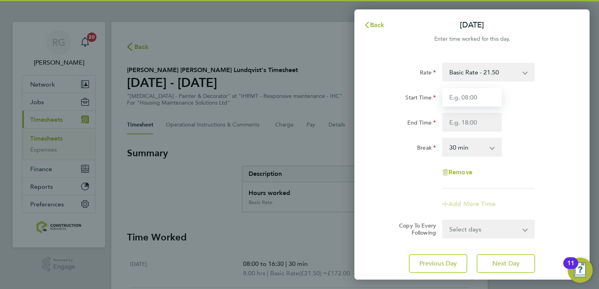
click at [476, 100] on input "Start Time" at bounding box center [472, 97] width 60 height 19
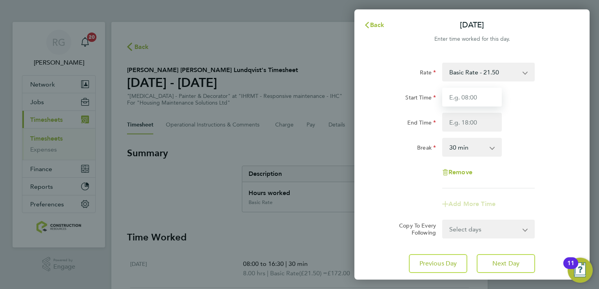
type input "08:00"
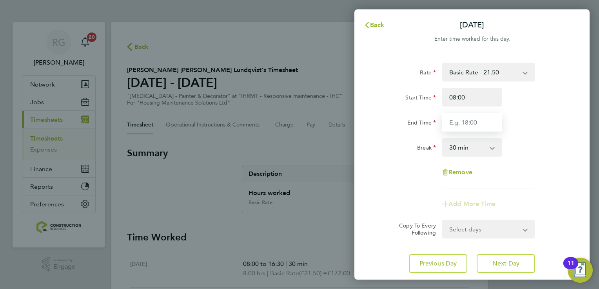
type input "16:30"
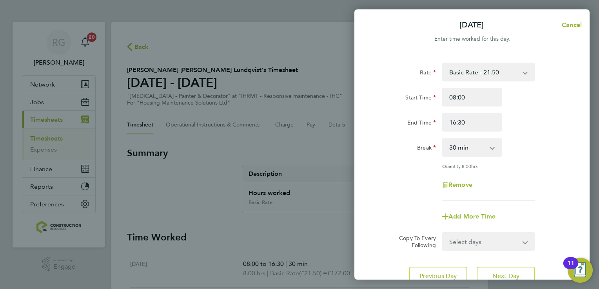
click at [538, 156] on div "Break 0 min 15 min 30 min 45 min 60 min 75 min 90 min" at bounding box center [471, 147] width 197 height 19
click at [516, 269] on button "Next Day" at bounding box center [505, 276] width 58 height 19
select select "30"
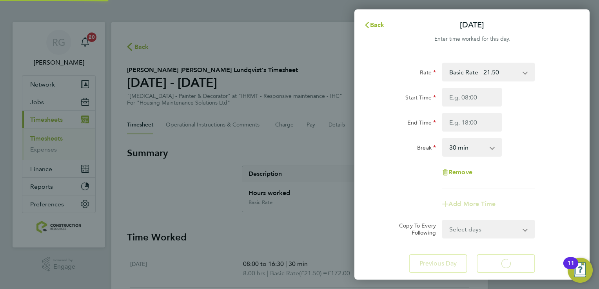
select select "30"
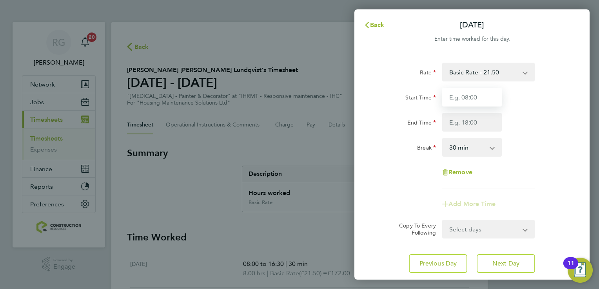
click at [490, 102] on input "Start Time" at bounding box center [472, 97] width 60 height 19
type input "08:00"
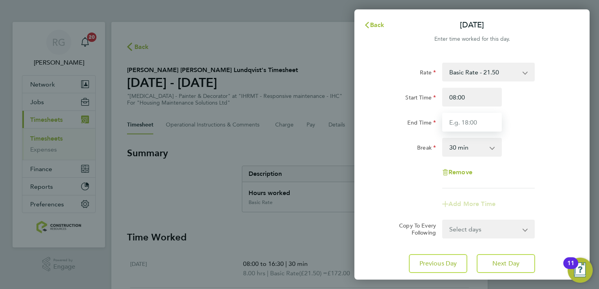
type input "16:30"
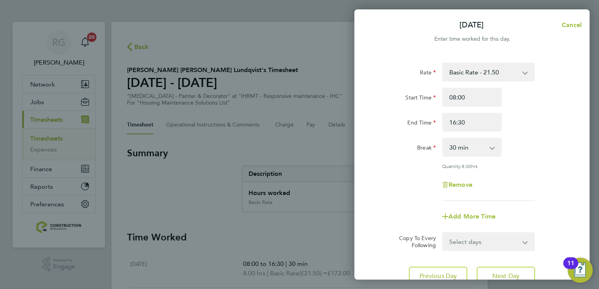
click at [526, 187] on div "Remove" at bounding box center [471, 185] width 197 height 19
click at [526, 279] on button "Next Day" at bounding box center [505, 276] width 58 height 19
select select "30"
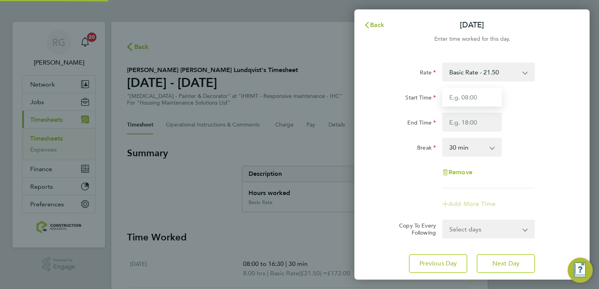
click at [478, 98] on input "Start Time" at bounding box center [472, 97] width 60 height 19
type input "08:00"
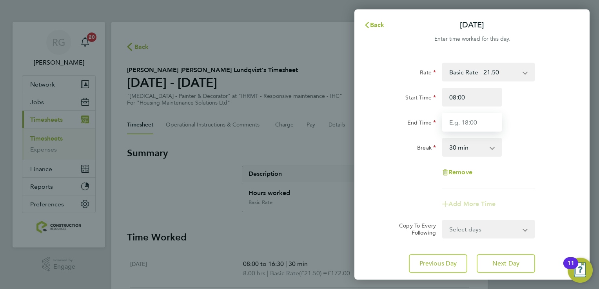
type input "16:30"
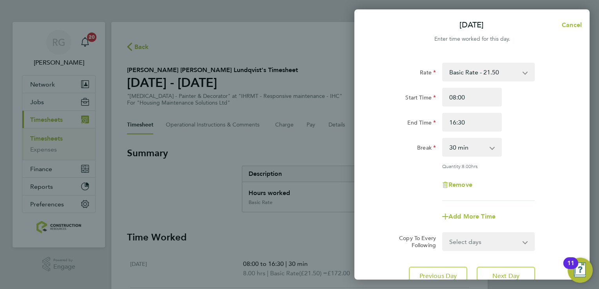
click at [525, 148] on div "Break 0 min 15 min 30 min 45 min 60 min 75 min 90 min" at bounding box center [471, 147] width 197 height 19
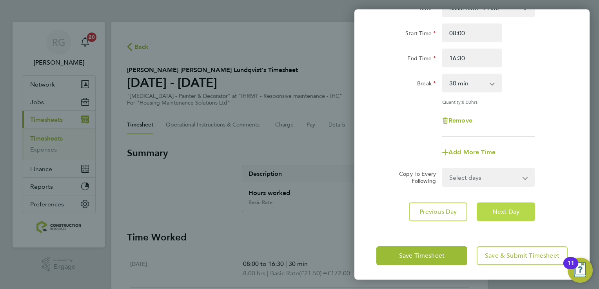
click at [523, 212] on button "Next Day" at bounding box center [505, 212] width 58 height 19
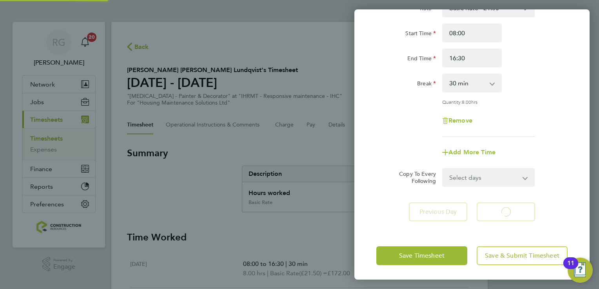
scroll to position [52, 0]
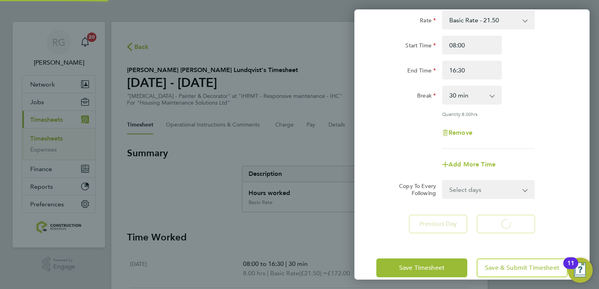
select select "30"
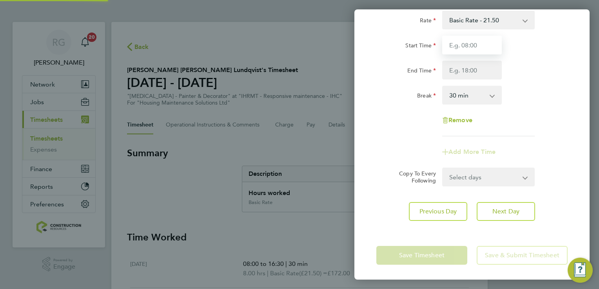
click at [477, 48] on input "Start Time" at bounding box center [472, 45] width 60 height 19
type input "08:00"
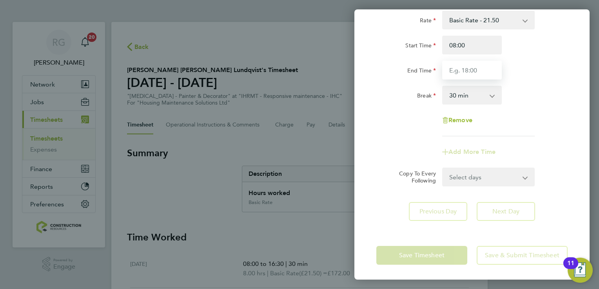
click at [471, 71] on input "End Time" at bounding box center [472, 70] width 60 height 19
type input "15:30"
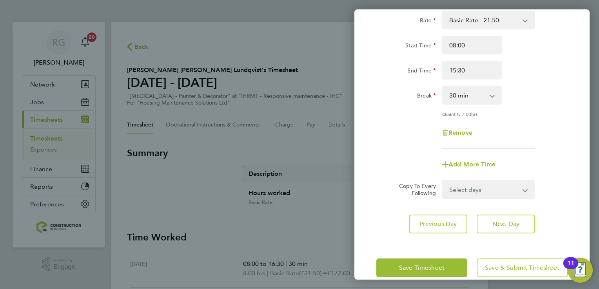
click at [527, 128] on div "Remove" at bounding box center [471, 132] width 197 height 19
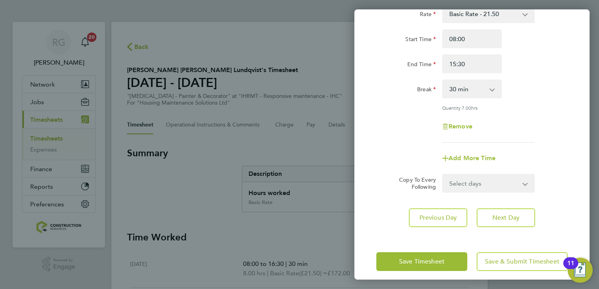
scroll to position [64, 0]
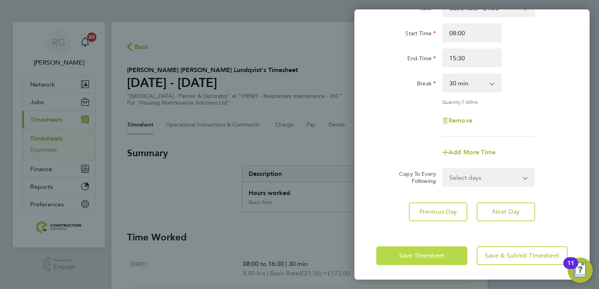
click at [440, 247] on button "Save Timesheet" at bounding box center [421, 255] width 91 height 19
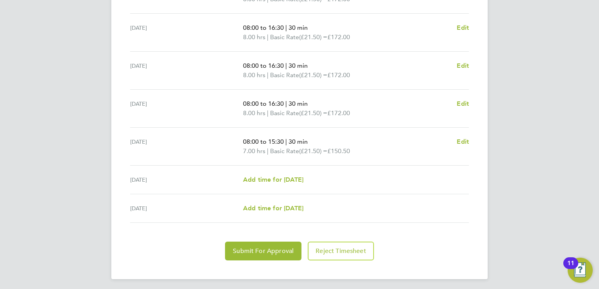
scroll to position [276, 0]
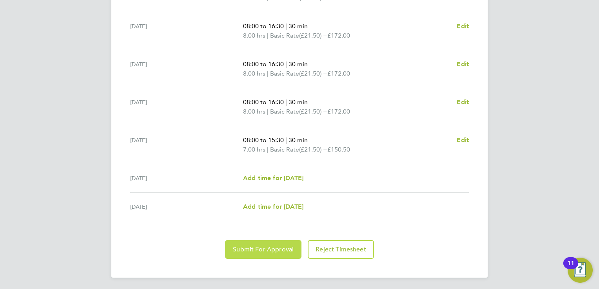
click at [270, 240] on button "Submit For Approval" at bounding box center [263, 249] width 76 height 19
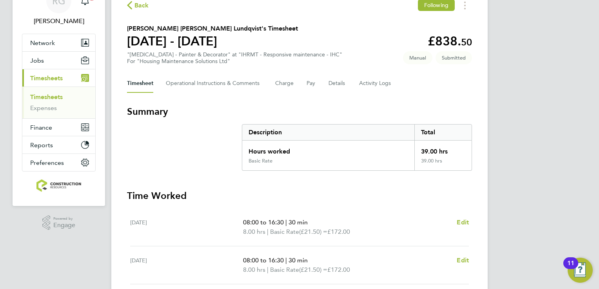
scroll to position [40, 0]
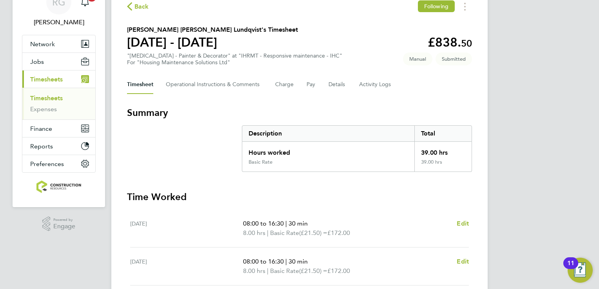
click at [33, 100] on link "Timesheets" at bounding box center [46, 97] width 33 height 7
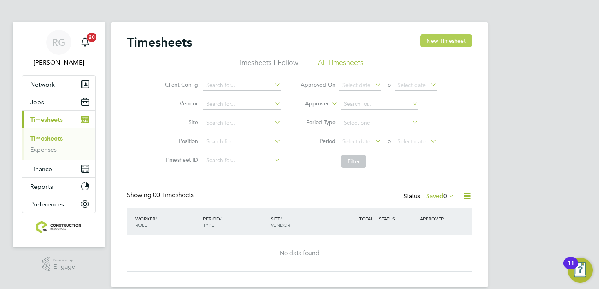
click at [445, 45] on button "New Timesheet" at bounding box center [446, 40] width 52 height 13
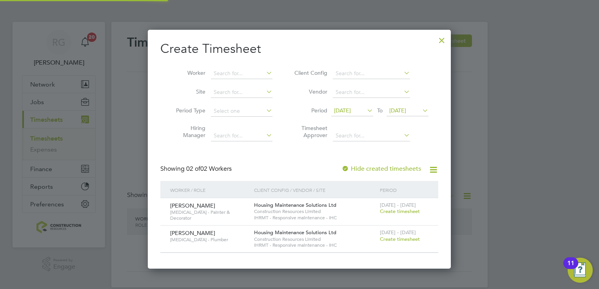
scroll to position [238, 303]
click at [489, 106] on div at bounding box center [299, 144] width 599 height 289
click at [391, 241] on span "Create timesheet" at bounding box center [400, 239] width 40 height 7
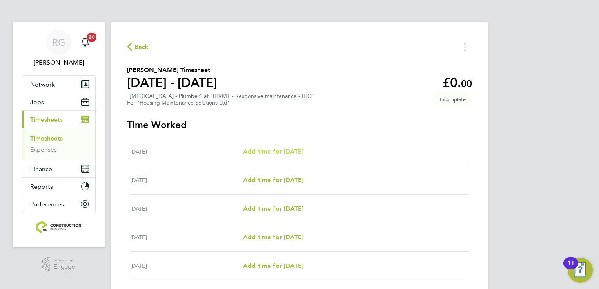
click at [303, 155] on span "Add time for [DATE]" at bounding box center [273, 151] width 60 height 7
select select "30"
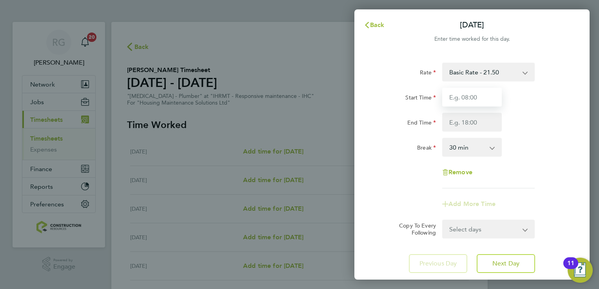
click at [472, 100] on input "Start Time" at bounding box center [472, 97] width 60 height 19
type input "08:00"
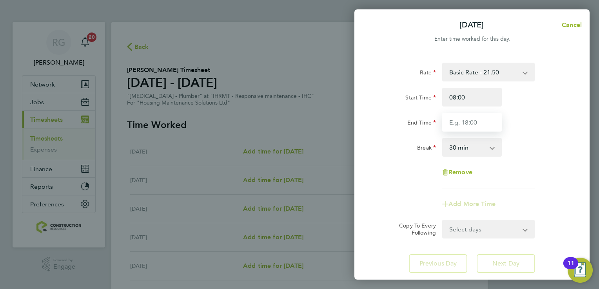
click at [467, 125] on input "End Time" at bounding box center [472, 122] width 60 height 19
type input "16:30"
click at [534, 192] on app-timesheet-line-form-group "Rate Basic Rate - 21.50 Start Time 08:00 End Time 16:30 Break 0 min 15 min 30 m…" at bounding box center [471, 138] width 191 height 151
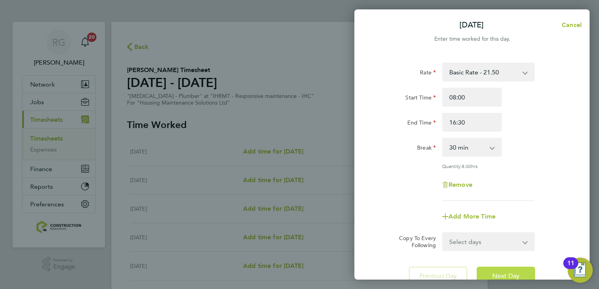
click at [512, 270] on button "Next Day" at bounding box center [505, 276] width 58 height 19
select select "30"
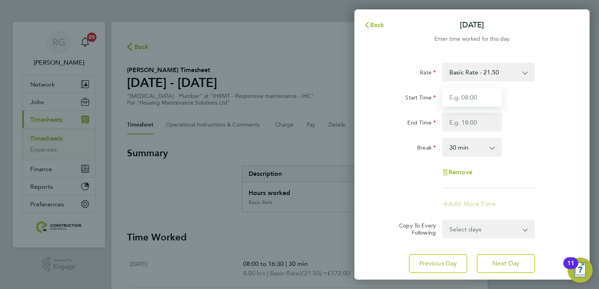
click at [480, 100] on input "Start Time" at bounding box center [472, 97] width 60 height 19
type input "08:00"
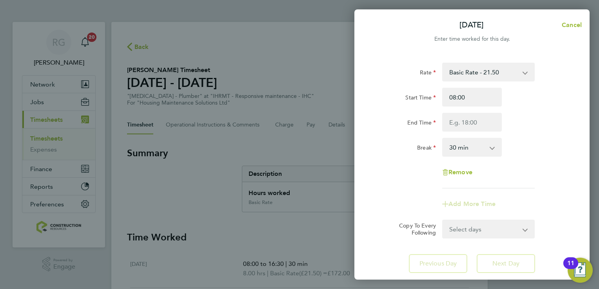
click at [523, 127] on div "End Time" at bounding box center [471, 122] width 197 height 19
click at [469, 123] on input "End Time" at bounding box center [472, 122] width 60 height 19
type input "12:00"
click at [552, 146] on div "Break 0 min 15 min 30 min 45 min 60 min 75 min 90 min" at bounding box center [471, 147] width 197 height 19
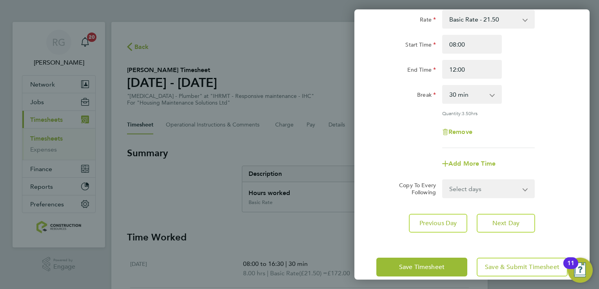
scroll to position [64, 0]
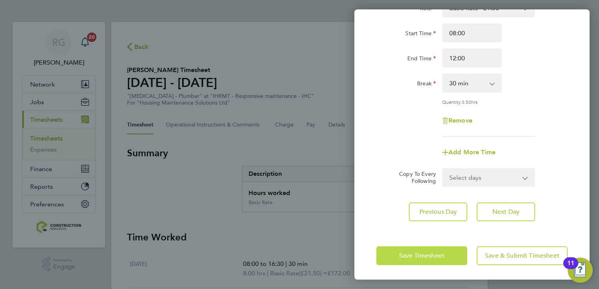
click at [436, 252] on span "Save Timesheet" at bounding box center [421, 256] width 45 height 8
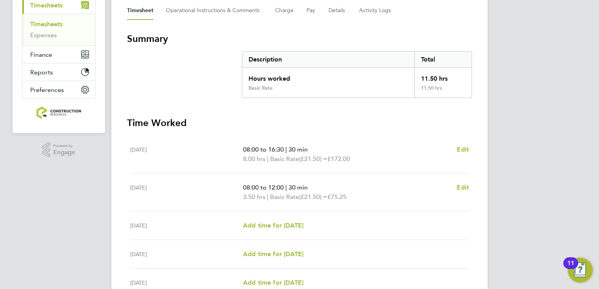
scroll to position [248, 0]
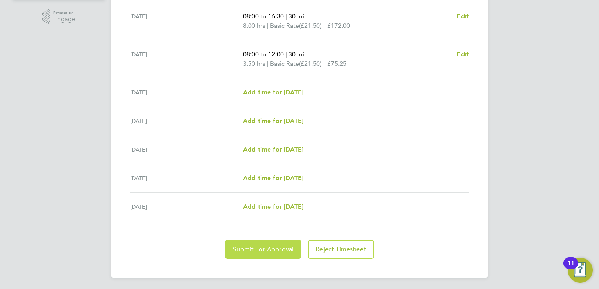
click at [268, 246] on span "Submit For Approval" at bounding box center [263, 250] width 61 height 8
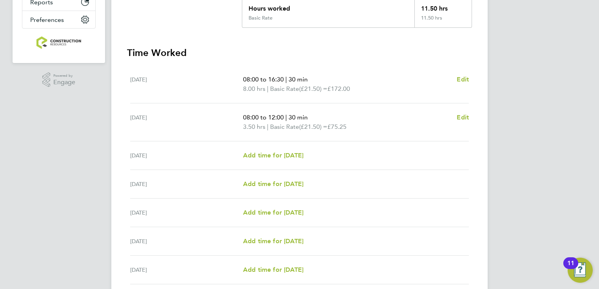
scroll to position [51, 0]
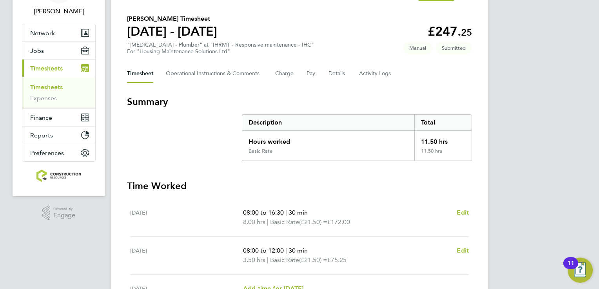
click at [54, 90] on link "Timesheets" at bounding box center [46, 86] width 33 height 7
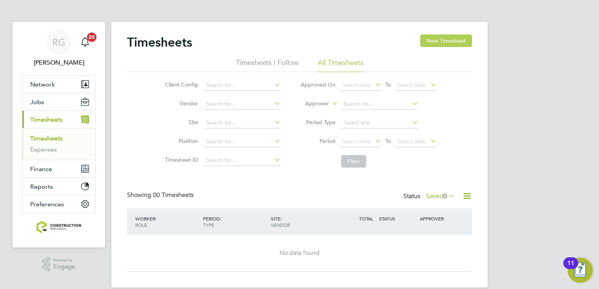
click at [445, 41] on button "New Timesheet" at bounding box center [446, 40] width 52 height 13
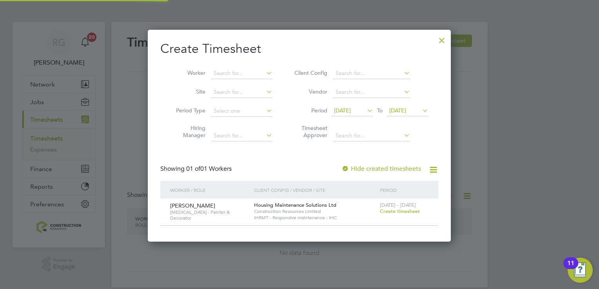
scroll to position [211, 303]
click at [403, 213] on span "Create timesheet" at bounding box center [400, 211] width 40 height 7
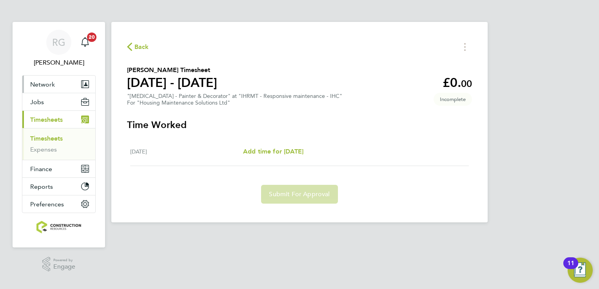
click at [54, 85] on span "Network" at bounding box center [42, 84] width 25 height 7
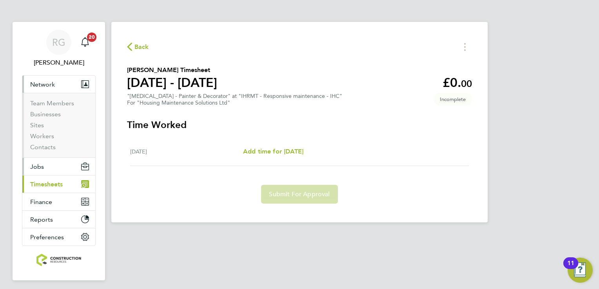
click at [47, 168] on button "Jobs" at bounding box center [58, 166] width 73 height 17
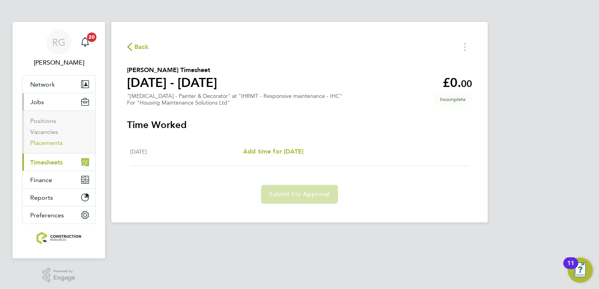
click at [53, 141] on link "Placements" at bounding box center [46, 142] width 33 height 7
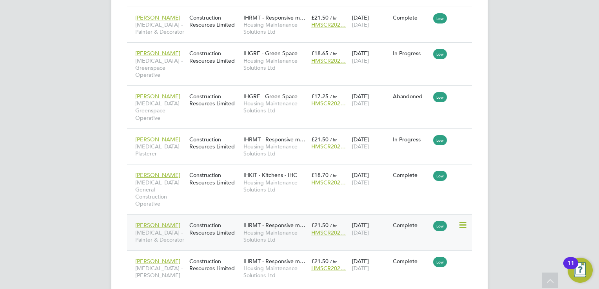
click at [462, 221] on icon at bounding box center [462, 225] width 8 height 9
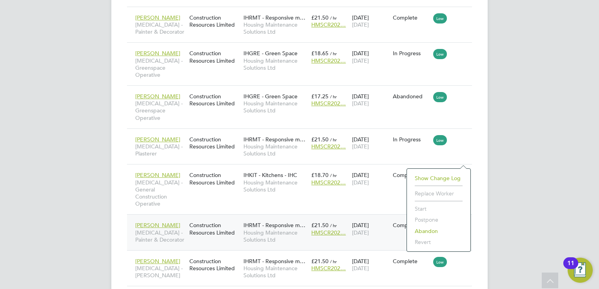
click at [265, 218] on div "IHRMT - Responsive m… Housing Maintenance Solutions Ltd" at bounding box center [275, 232] width 68 height 29
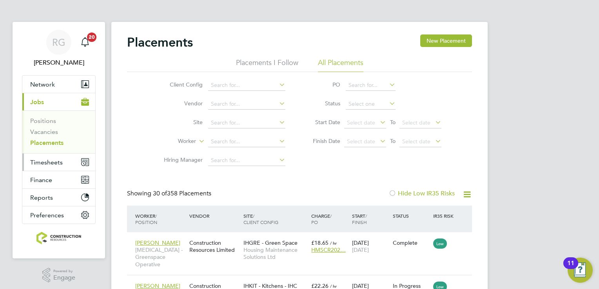
click at [60, 165] on span "Timesheets" at bounding box center [46, 162] width 33 height 7
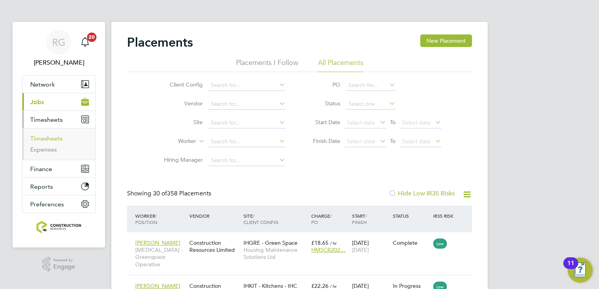
click at [56, 137] on link "Timesheets" at bounding box center [46, 138] width 33 height 7
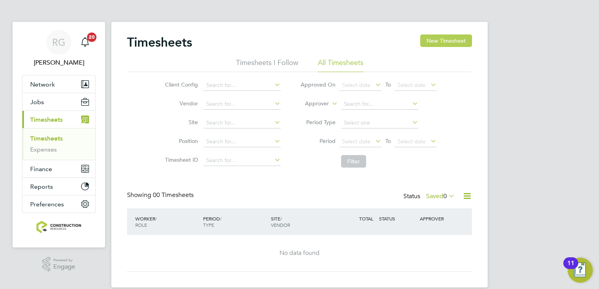
click at [456, 35] on button "New Timesheet" at bounding box center [446, 40] width 52 height 13
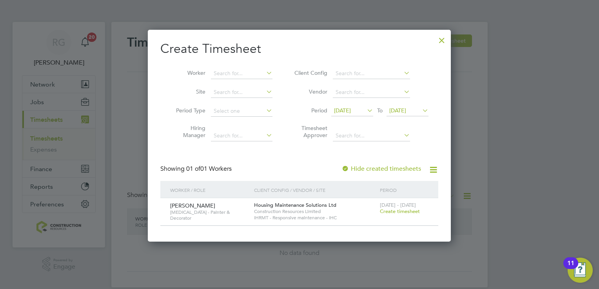
click at [410, 208] on span "Create timesheet" at bounding box center [400, 211] width 40 height 7
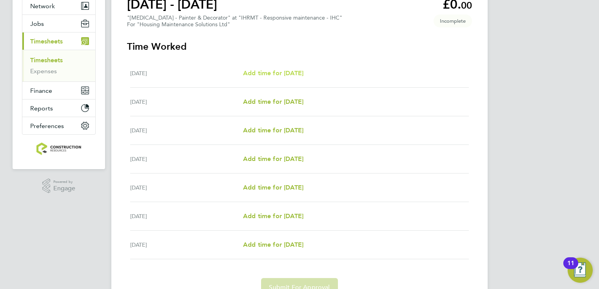
click at [303, 73] on span "Add time for [DATE]" at bounding box center [273, 72] width 60 height 7
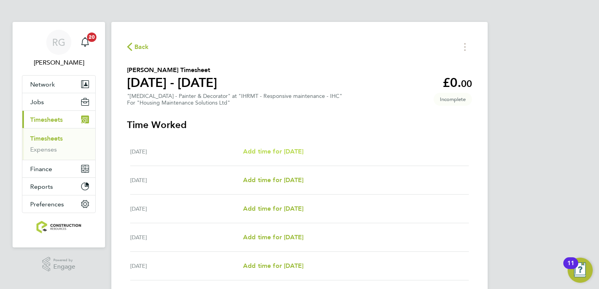
select select "30"
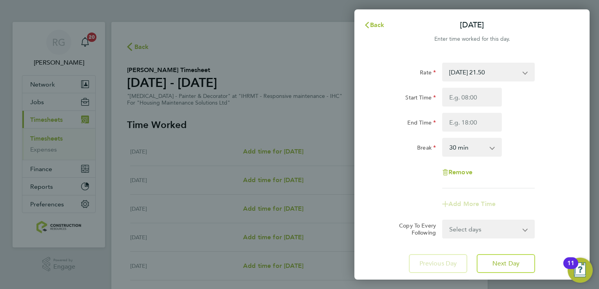
click at [514, 176] on div "Remove" at bounding box center [471, 172] width 197 height 19
click at [501, 266] on span "Next Day" at bounding box center [505, 264] width 27 height 8
select select "30"
click at [378, 25] on span "Back" at bounding box center [377, 24] width 14 height 7
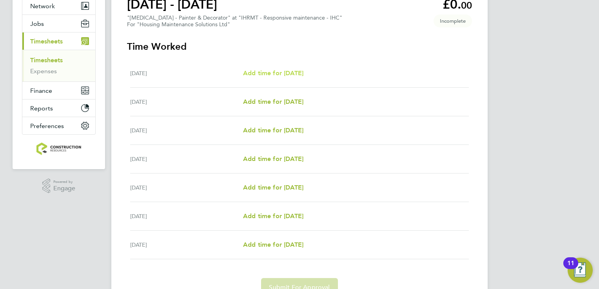
click at [268, 74] on span "Add time for [DATE]" at bounding box center [273, 72] width 60 height 7
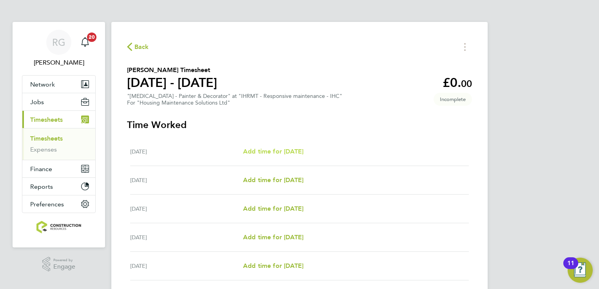
select select "30"
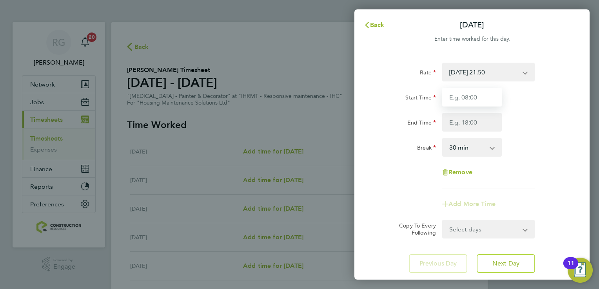
click at [471, 97] on input "Start Time" at bounding box center [472, 97] width 60 height 19
click at [382, 117] on div "End Time" at bounding box center [406, 121] width 60 height 16
click at [482, 236] on select "Select days Day Weekday (Mon-Fri) Weekend (Sat-Sun) [DATE] [DATE] [DATE] [DATE]…" at bounding box center [484, 229] width 82 height 17
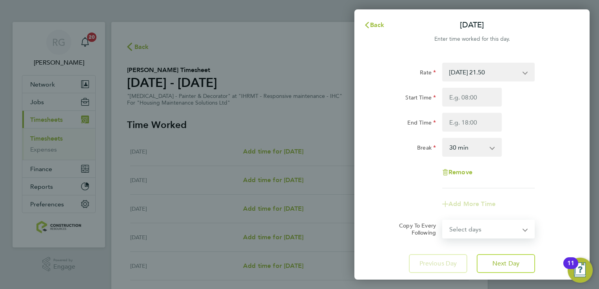
click at [387, 183] on div "Rate [DATE] 21.50 Start Time End Time Break 0 min 15 min 30 min 45 min 60 min 7…" at bounding box center [471, 126] width 191 height 126
click at [382, 29] on button "Back" at bounding box center [374, 25] width 36 height 16
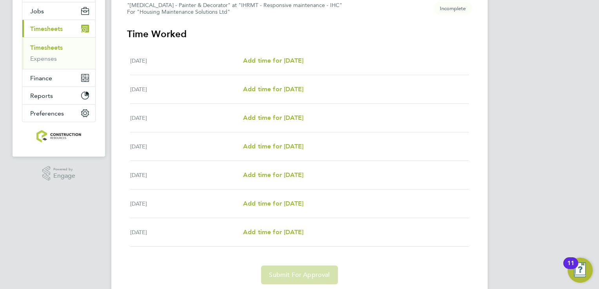
scroll to position [78, 0]
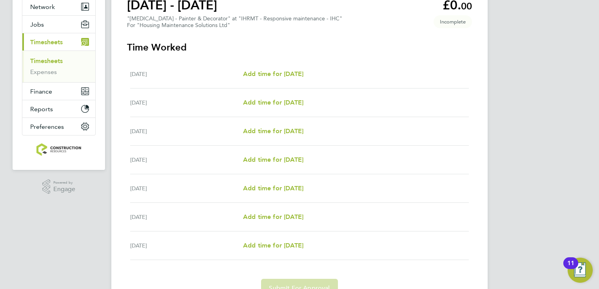
click at [59, 61] on link "Timesheets" at bounding box center [46, 60] width 33 height 7
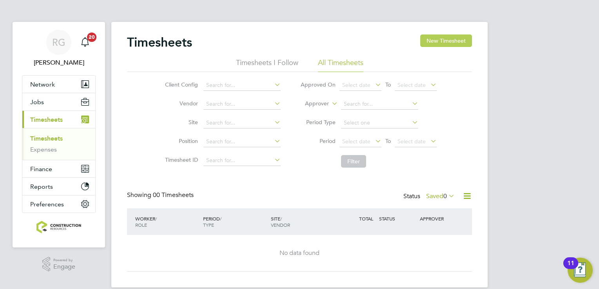
click at [438, 41] on button "New Timesheet" at bounding box center [446, 40] width 52 height 13
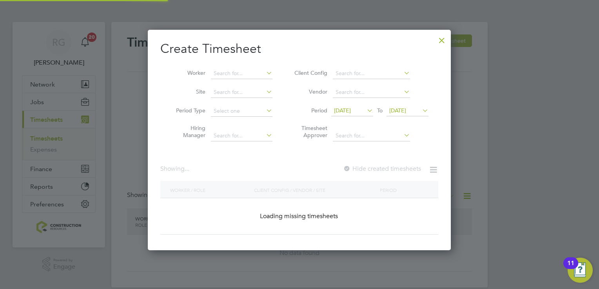
scroll to position [211, 303]
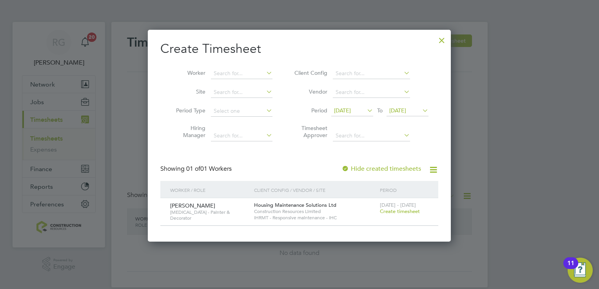
click at [390, 211] on span "Create timesheet" at bounding box center [400, 211] width 40 height 7
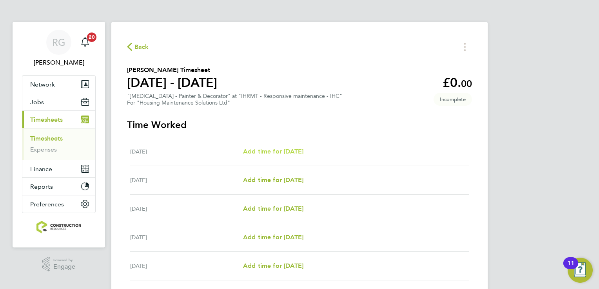
click at [249, 154] on span "Add time for [DATE]" at bounding box center [273, 151] width 60 height 7
select select "30"
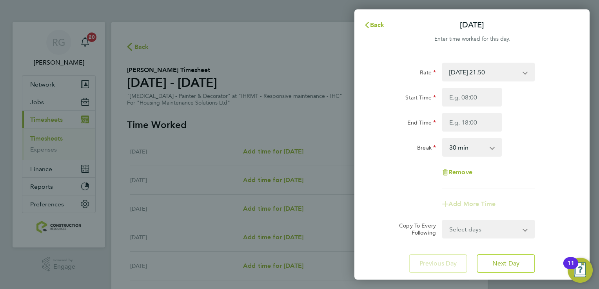
click at [527, 75] on app-icon-cross-button at bounding box center [528, 71] width 9 height 17
click at [523, 69] on select "[DATE] 21.50" at bounding box center [483, 71] width 81 height 17
click at [567, 133] on div "Rate [DATE] 21.50 Start Time End Time Break 0 min 15 min 30 min 45 min 60 min 7…" at bounding box center [471, 126] width 191 height 126
click at [369, 28] on svg-icon "button" at bounding box center [367, 24] width 6 height 7
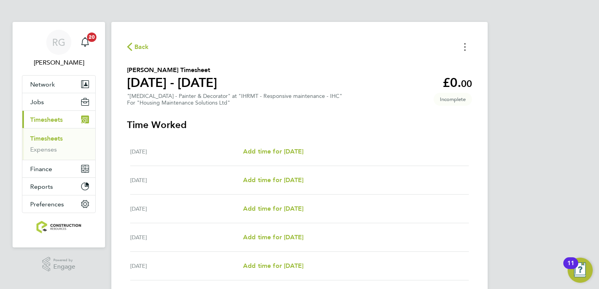
click at [467, 48] on button "Timesheets Menu" at bounding box center [465, 47] width 14 height 12
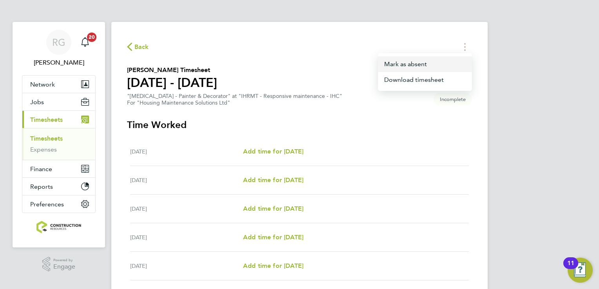
click at [421, 64] on button "Mark as absent" at bounding box center [425, 64] width 94 height 16
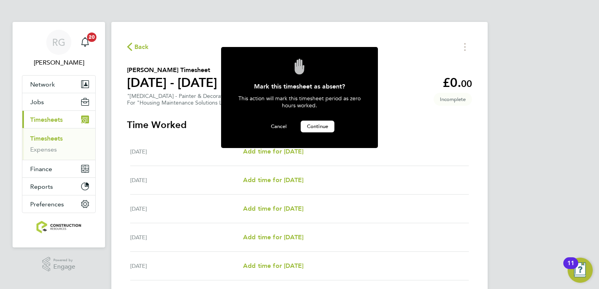
click at [330, 121] on button "Continue" at bounding box center [318, 127] width 34 height 12
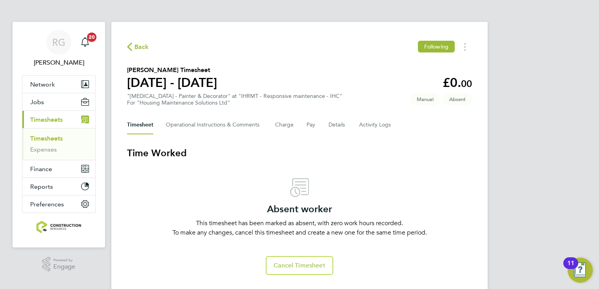
click at [39, 136] on link "Timesheets" at bounding box center [46, 138] width 33 height 7
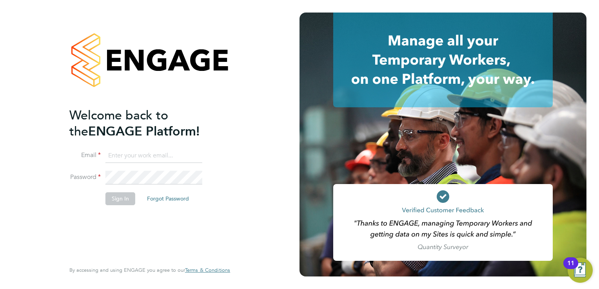
type input "trades@construction-resources.co.uk"
click at [110, 217] on div "Welcome back to the ENGAGE Platform! Email trades@construction-resources.co.uk …" at bounding box center [145, 183] width 153 height 153
click at [110, 205] on li "Sign In Forgot Password" at bounding box center [145, 202] width 153 height 20
click at [114, 197] on button "Sign In" at bounding box center [120, 198] width 30 height 13
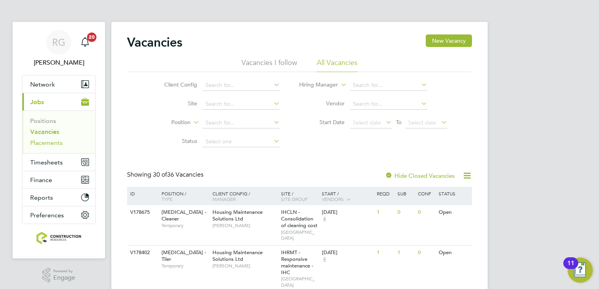
click at [53, 144] on link "Placements" at bounding box center [46, 142] width 33 height 7
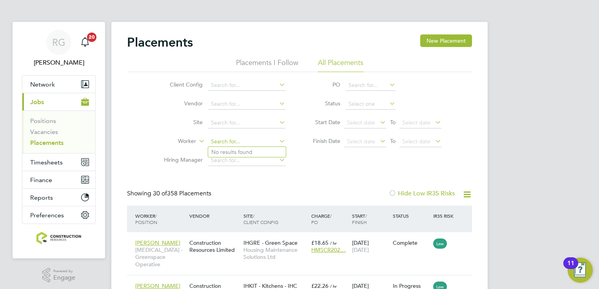
click at [238, 136] on input at bounding box center [246, 141] width 77 height 11
click at [265, 149] on li "[PERSON_NAME]" at bounding box center [256, 152] width 97 height 11
type input "[PERSON_NAME]"
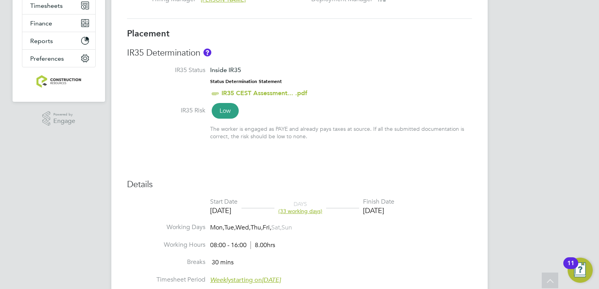
scroll to position [43, 0]
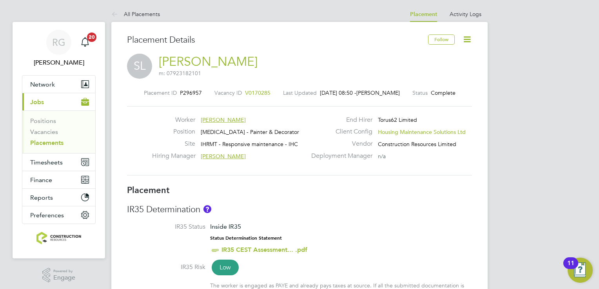
click at [465, 40] on icon at bounding box center [467, 39] width 10 height 10
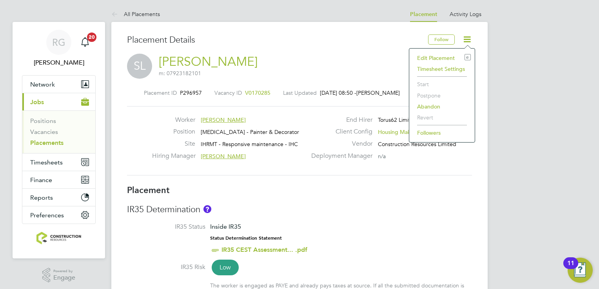
click at [433, 56] on li "Edit Placement e" at bounding box center [442, 58] width 58 height 11
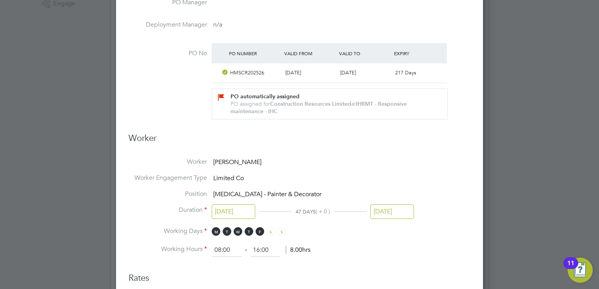
click at [388, 211] on input "[DATE]" at bounding box center [391, 212] width 43 height 14
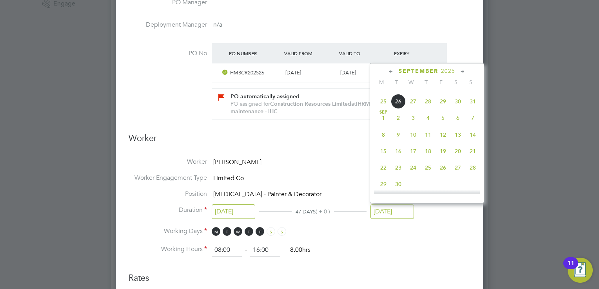
click at [396, 175] on span "23" at bounding box center [398, 167] width 15 height 15
type input "23 Sep 2025"
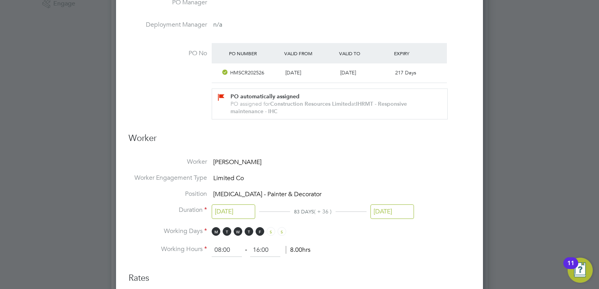
click at [440, 241] on li "Working Days M T W T F S S" at bounding box center [300, 235] width 342 height 16
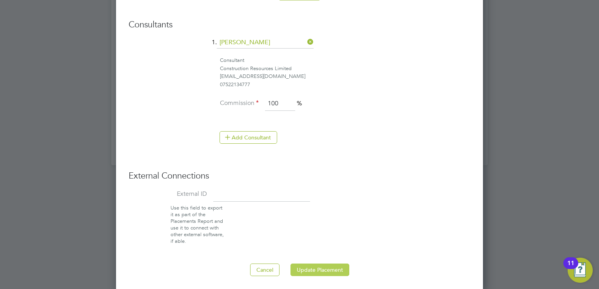
click at [342, 267] on button "Update Placement" at bounding box center [319, 270] width 59 height 13
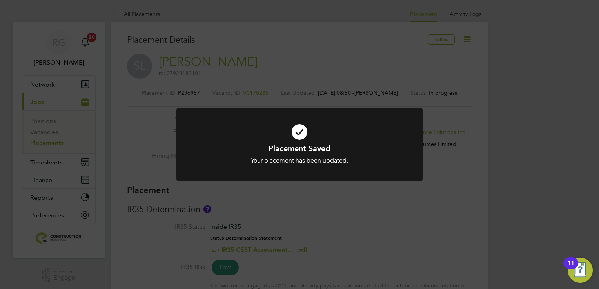
click at [293, 135] on icon at bounding box center [299, 132] width 204 height 31
